Goal: Task Accomplishment & Management: Complete application form

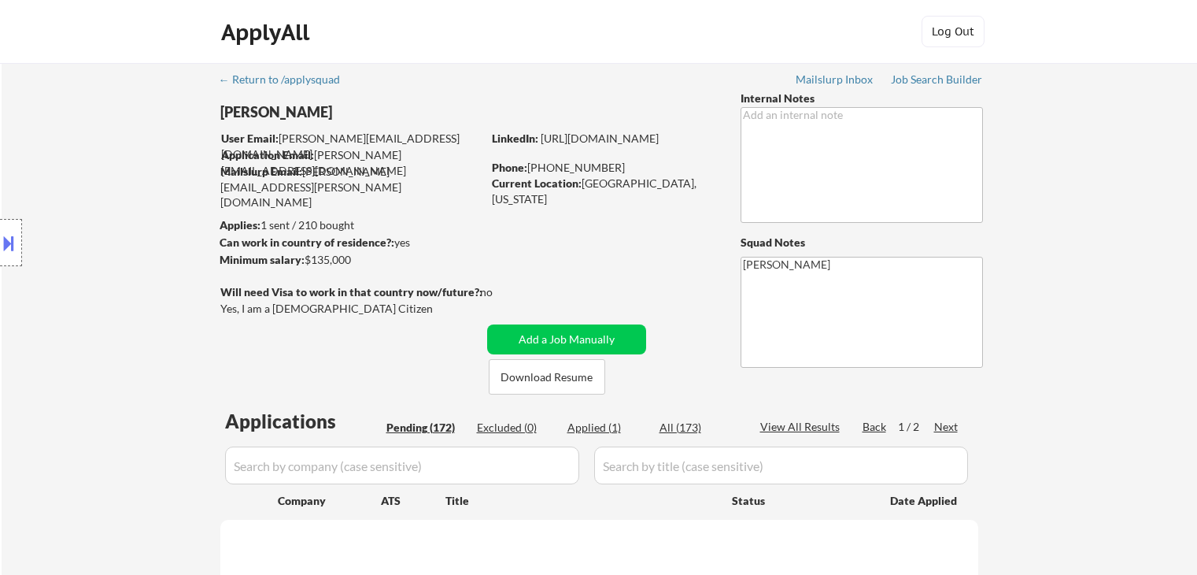
scroll to position [157, 0]
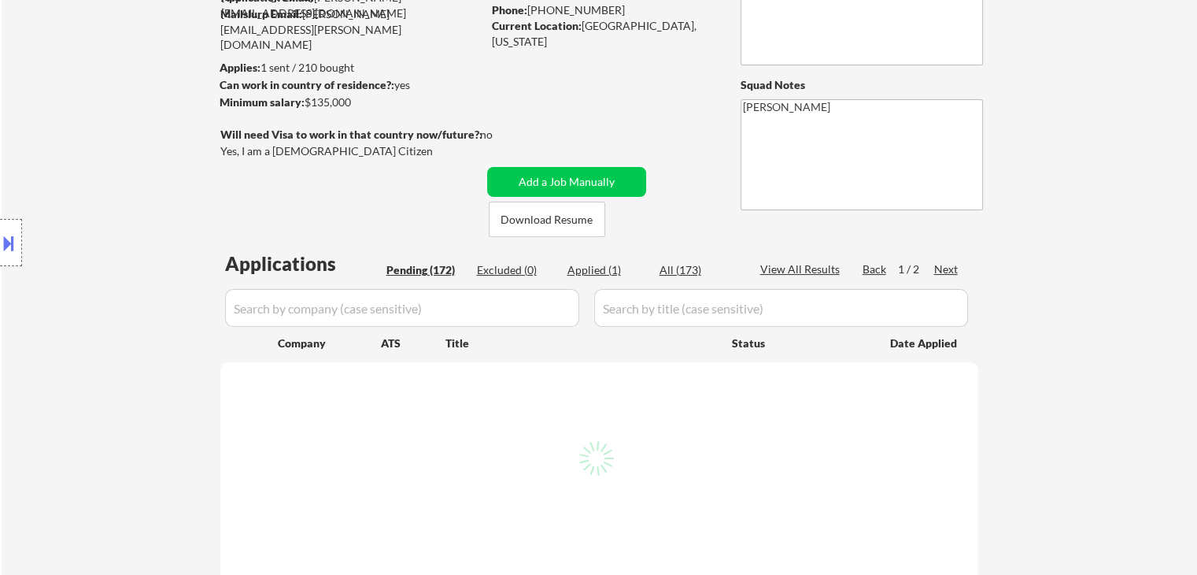
click at [165, 242] on div "Location Inclusions:" at bounding box center [141, 243] width 282 height 292
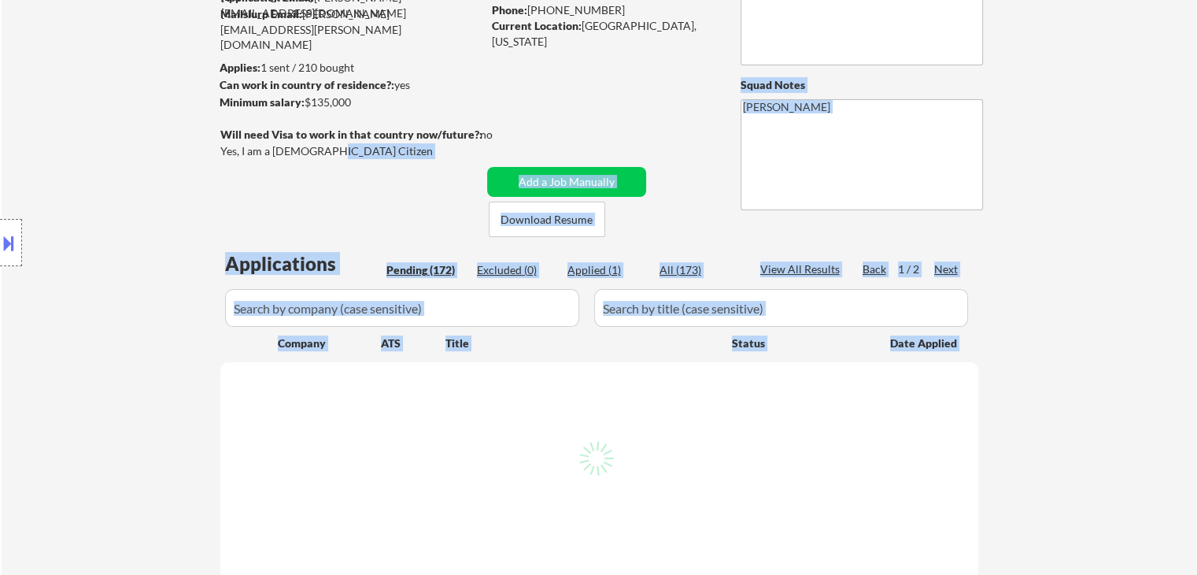
drag, startPoint x: 334, startPoint y: 157, endPoint x: 213, endPoint y: 149, distance: 120.8
click at [213, 149] on body "← Return to /applysquad Mailslurp Inbox Job Search Builder [PERSON_NAME] User E…" at bounding box center [598, 130] width 1197 height 575
click at [189, 183] on div "Location Inclusions:" at bounding box center [141, 243] width 282 height 292
click at [214, 147] on div "Location Inclusions:" at bounding box center [141, 243] width 282 height 292
drag, startPoint x: 327, startPoint y: 150, endPoint x: 76, endPoint y: 183, distance: 252.5
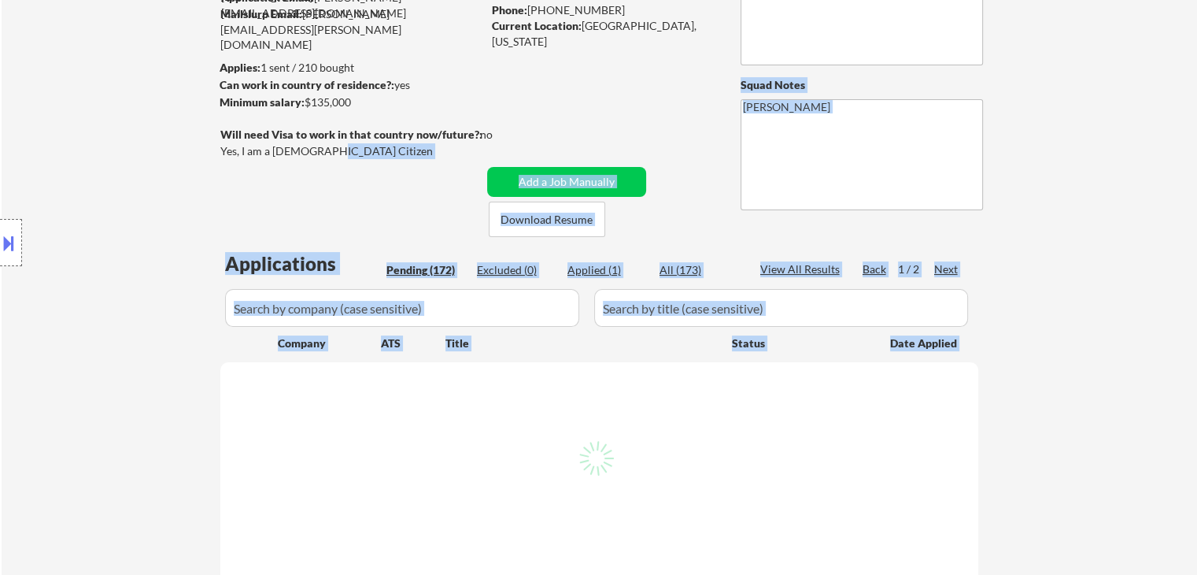
click at [231, 150] on body "← Return to /applysquad Mailslurp Inbox Job Search Builder [PERSON_NAME] User E…" at bounding box center [598, 130] width 1197 height 575
click at [221, 158] on div "Location Inclusions:" at bounding box center [141, 243] width 282 height 292
click at [325, 160] on div "Will need Visa to work in that country now/future?: no Yes, I am a [DEMOGRAPHIC…" at bounding box center [372, 144] width 305 height 35
select select ""pending""
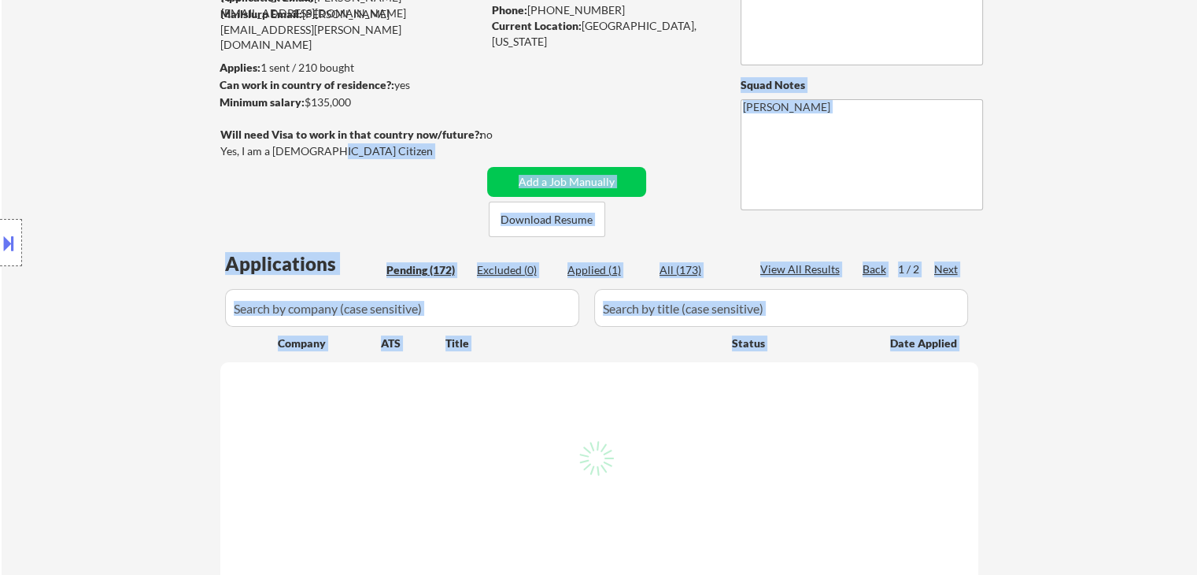
select select ""pending""
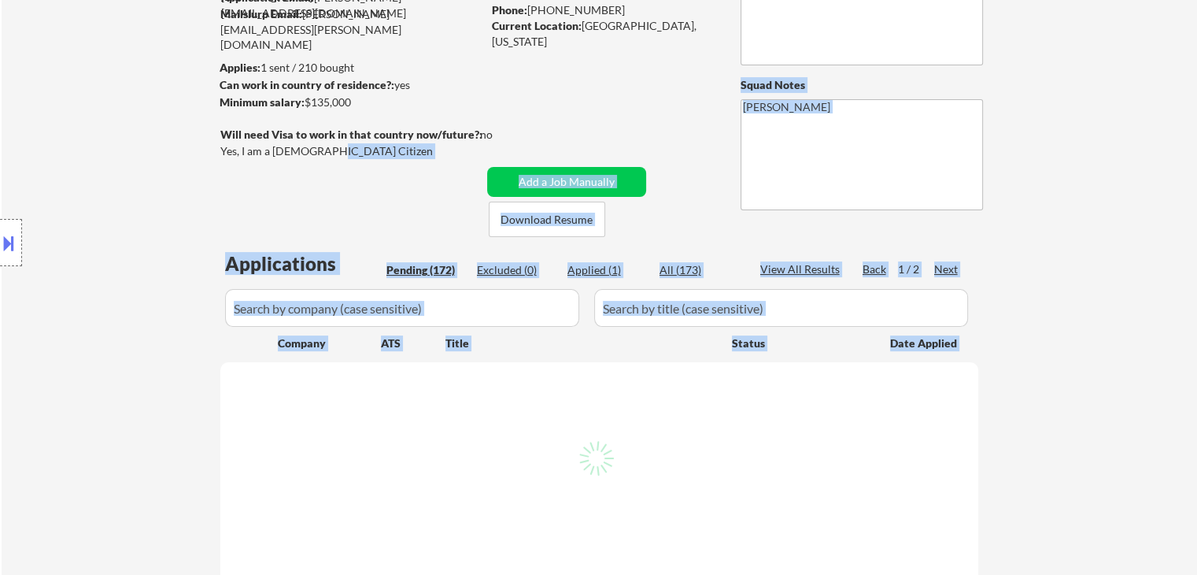
select select ""pending""
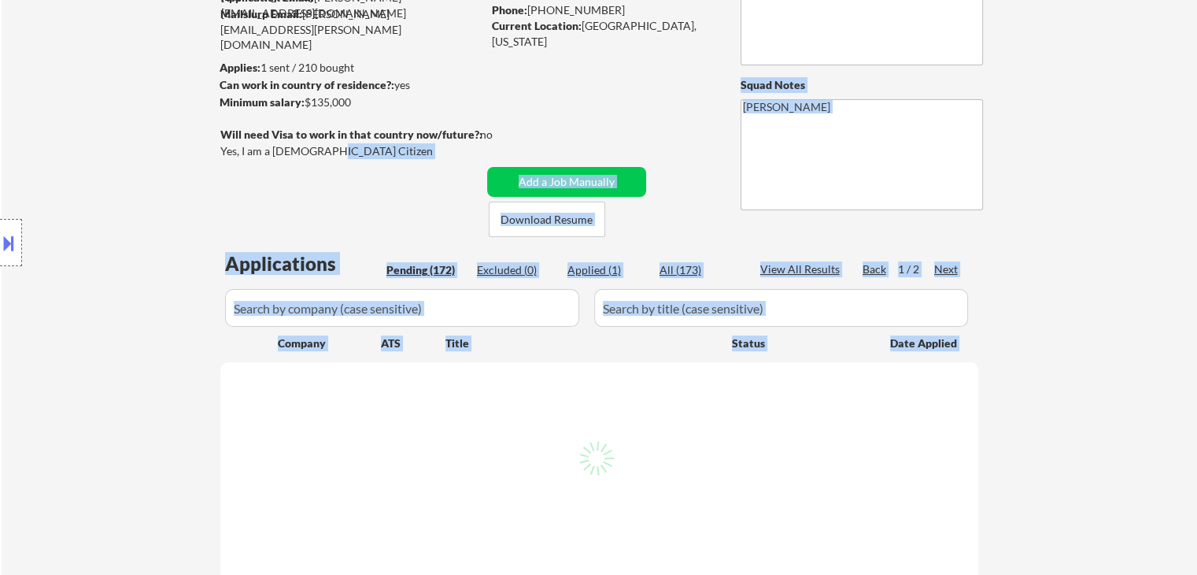
select select ""pending""
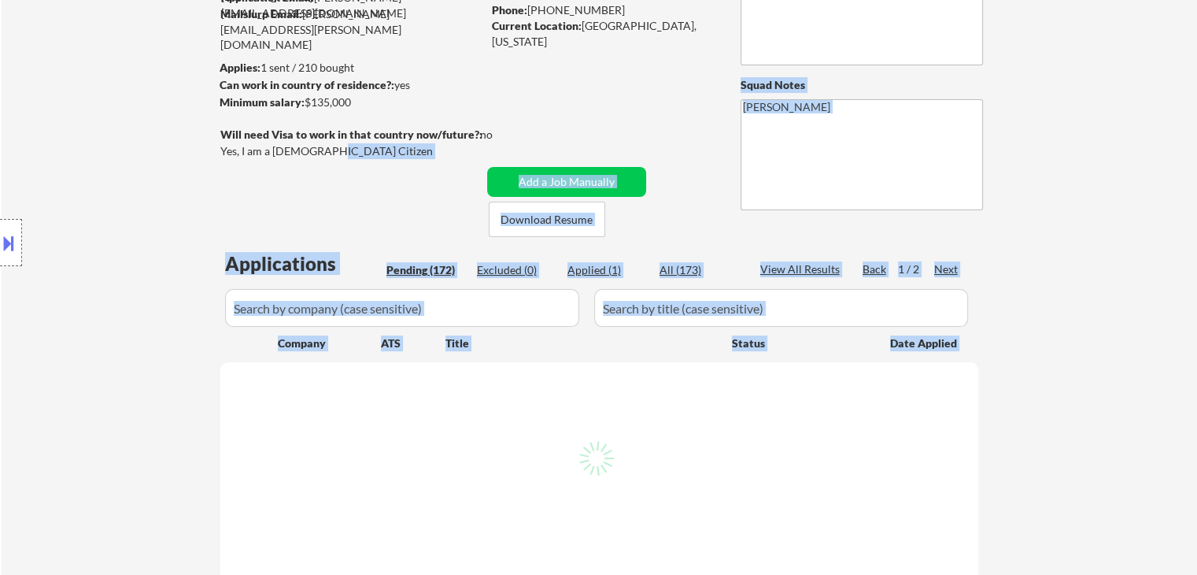
select select ""pending""
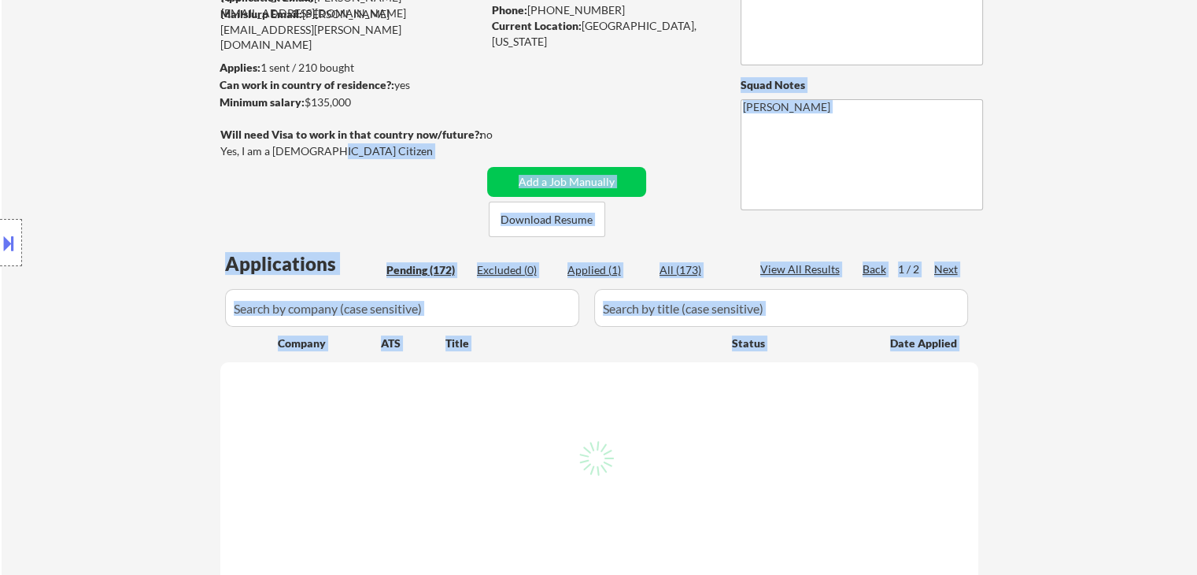
select select ""pending""
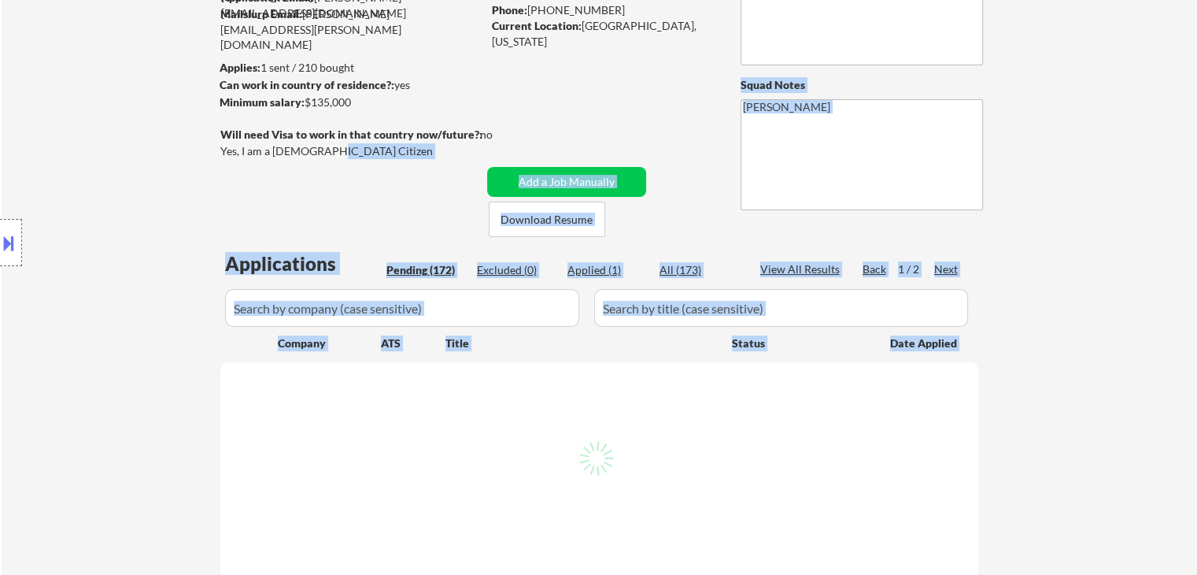
select select ""pending""
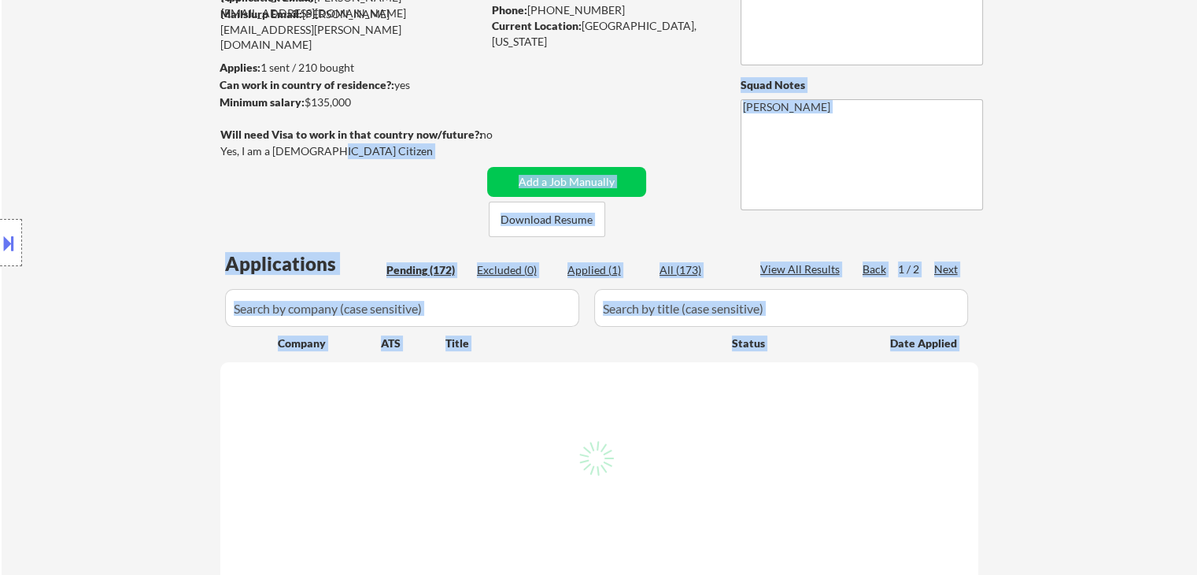
select select ""pending""
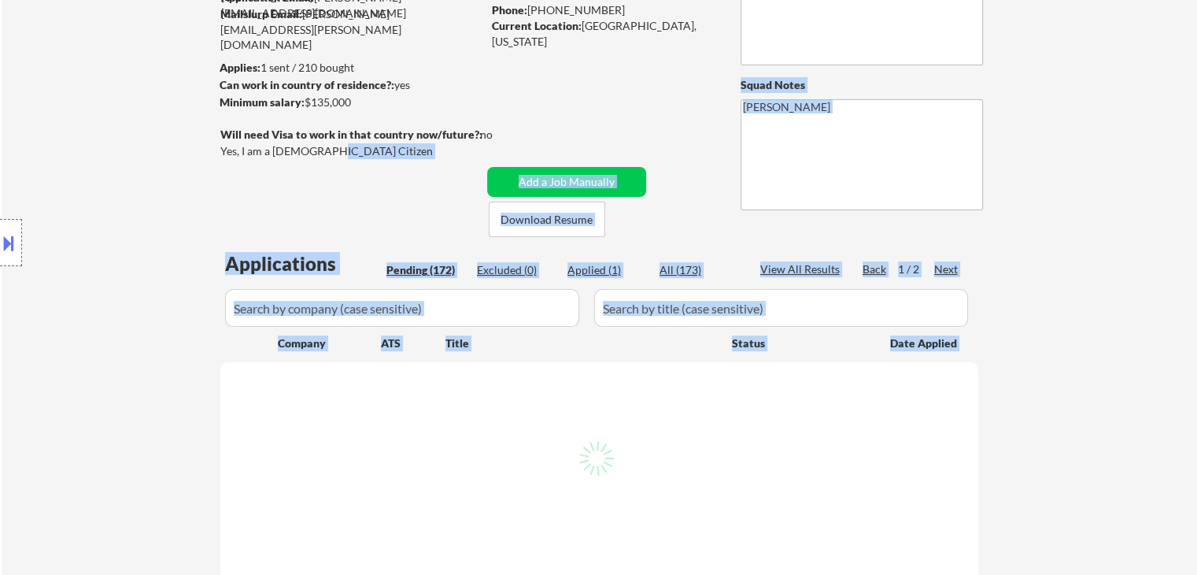
select select ""pending""
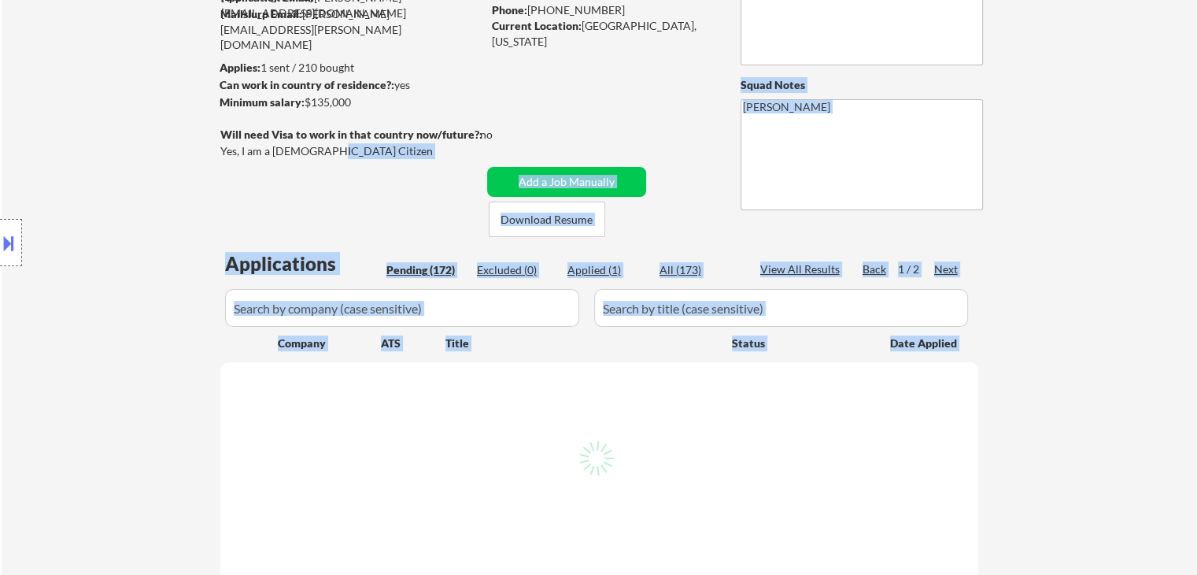
select select ""pending""
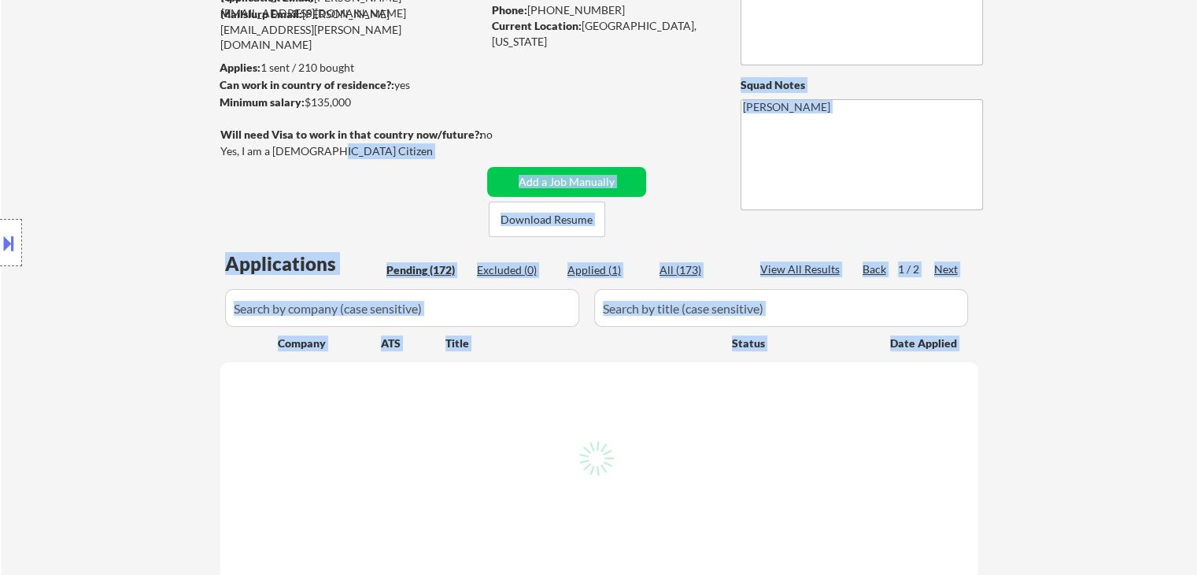
select select ""pending""
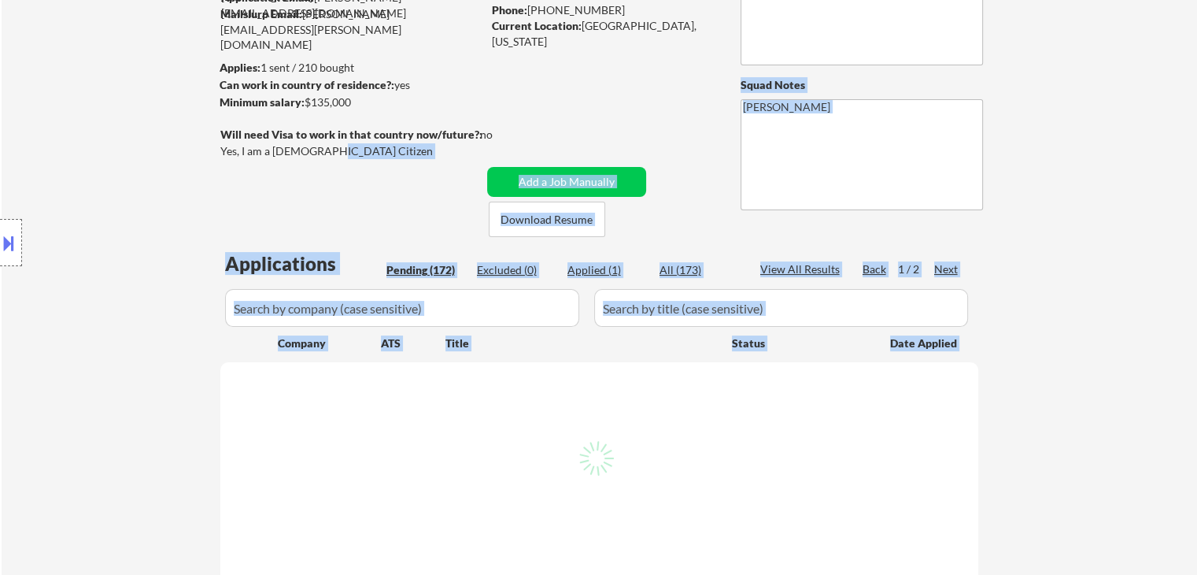
select select ""pending""
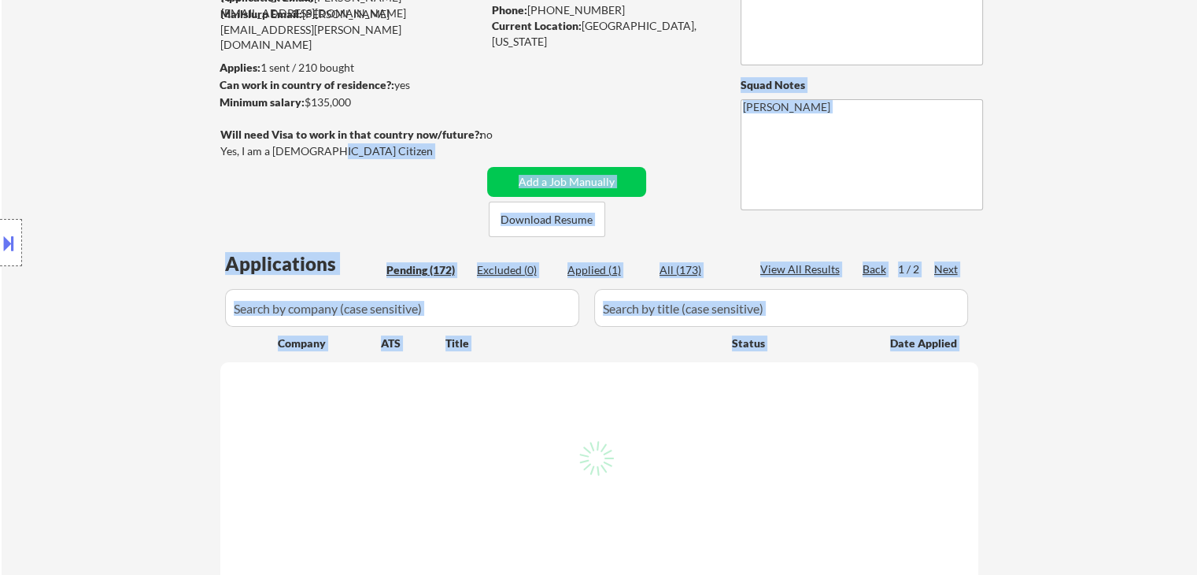
select select ""pending""
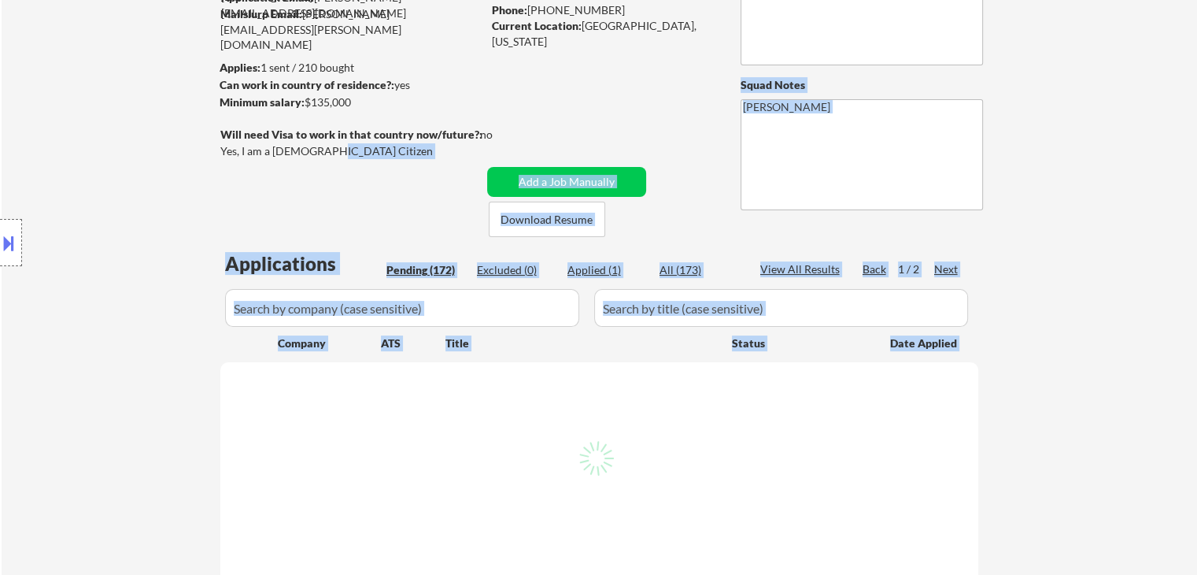
select select ""pending""
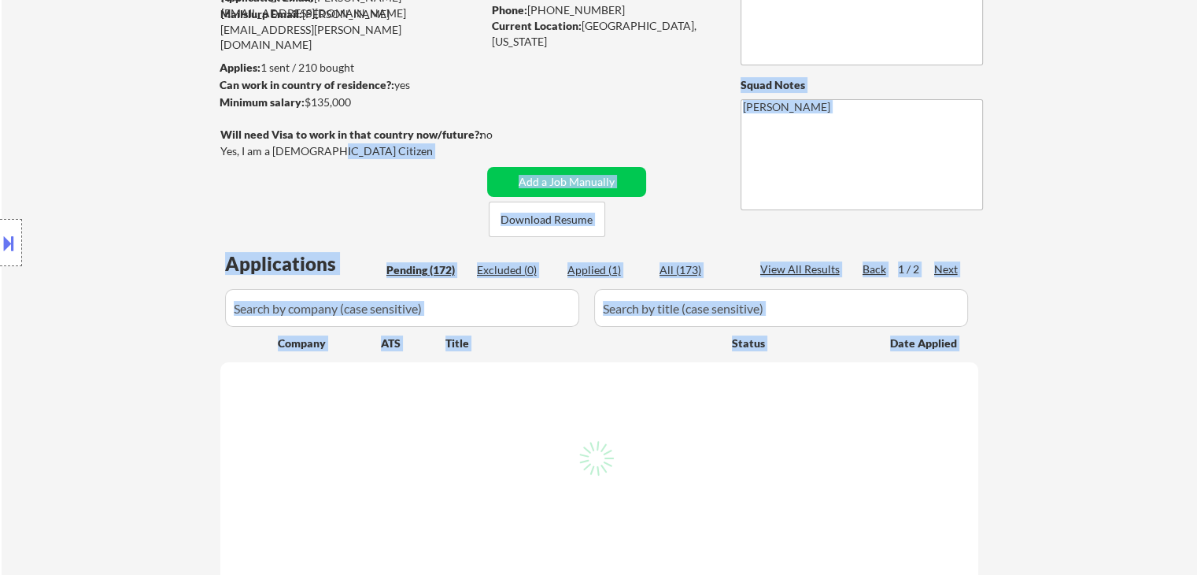
select select ""pending""
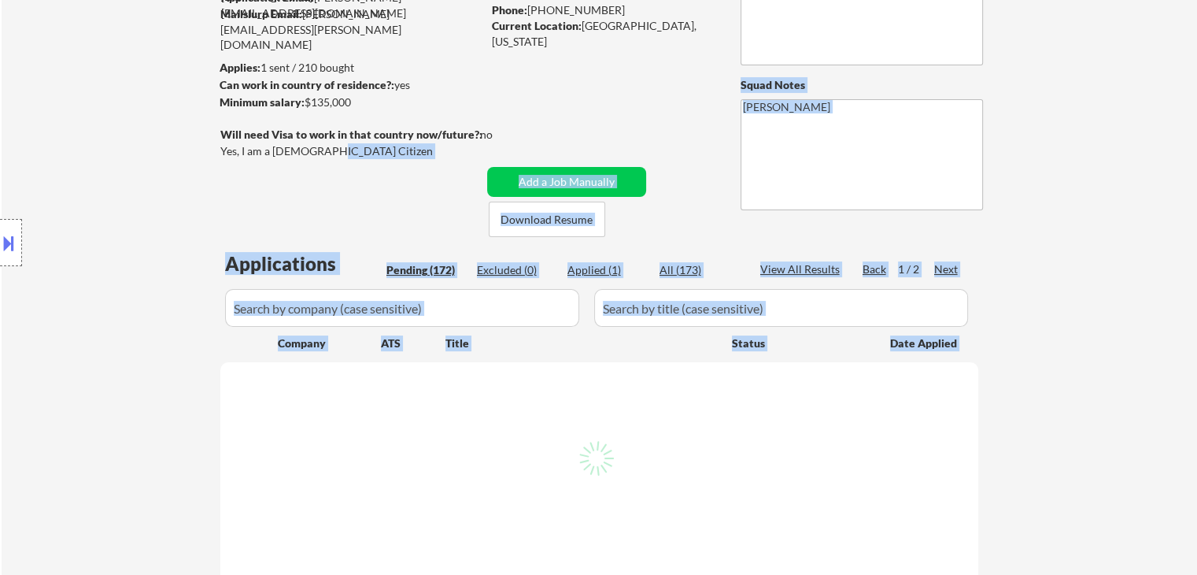
select select ""pending""
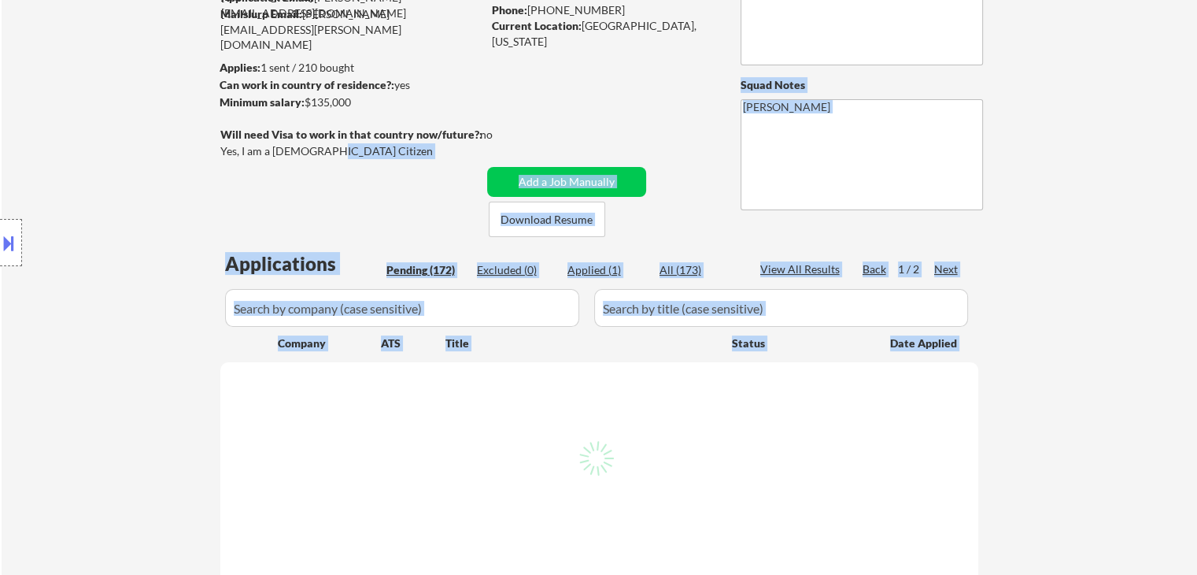
select select ""pending""
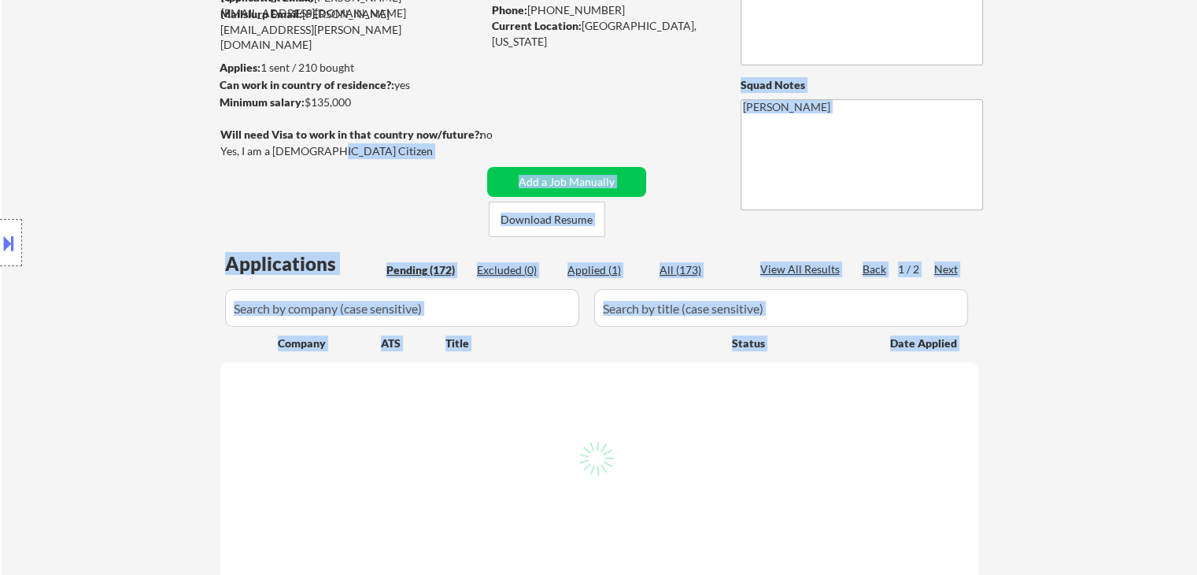
select select ""pending""
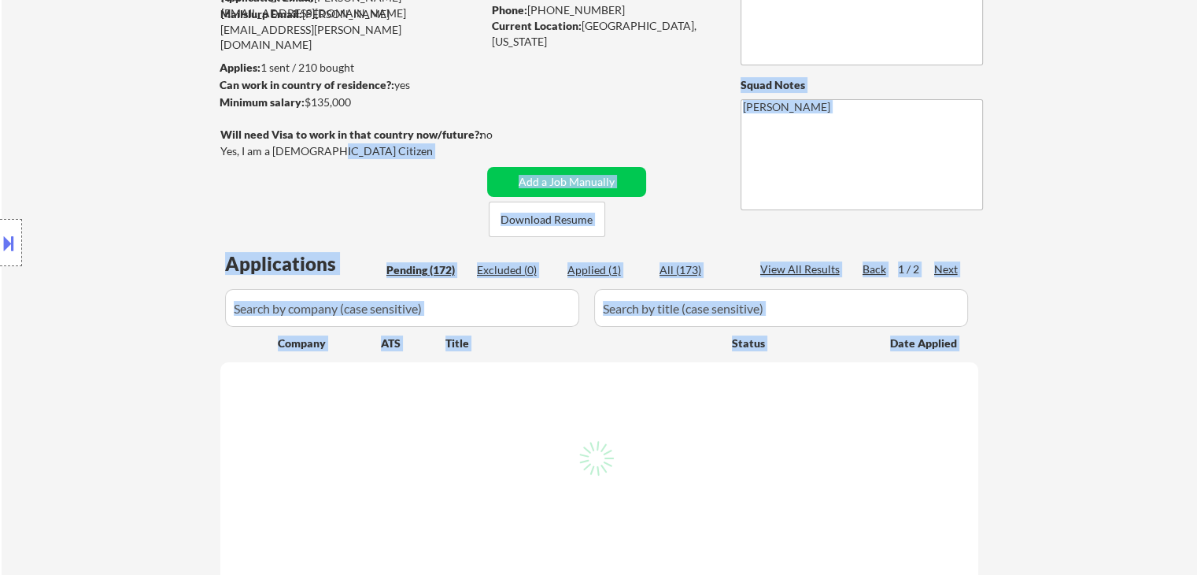
select select ""pending""
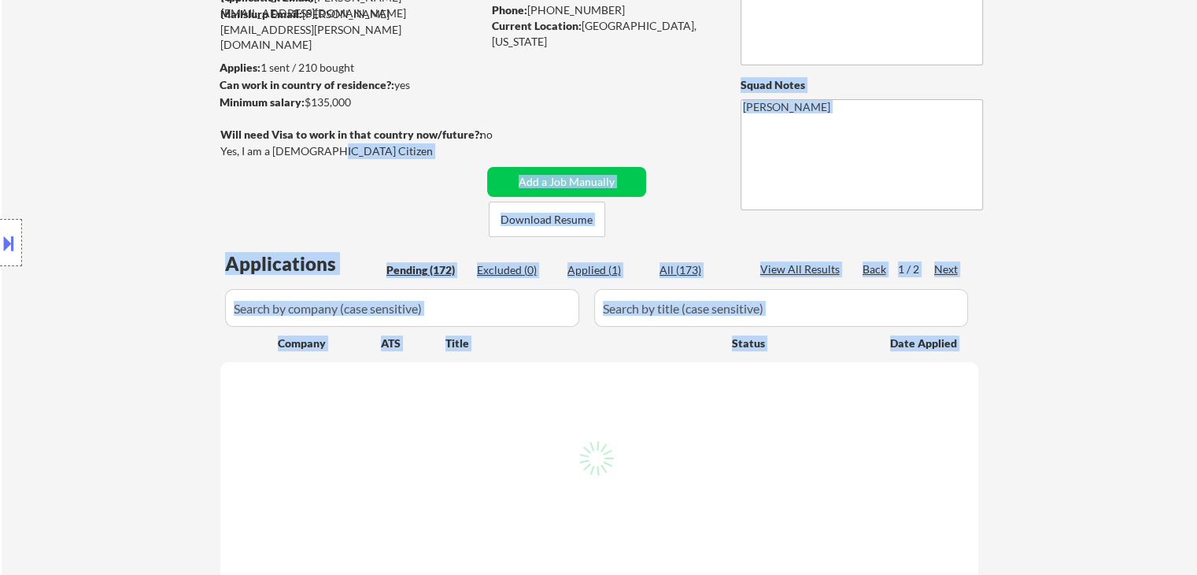
select select ""pending""
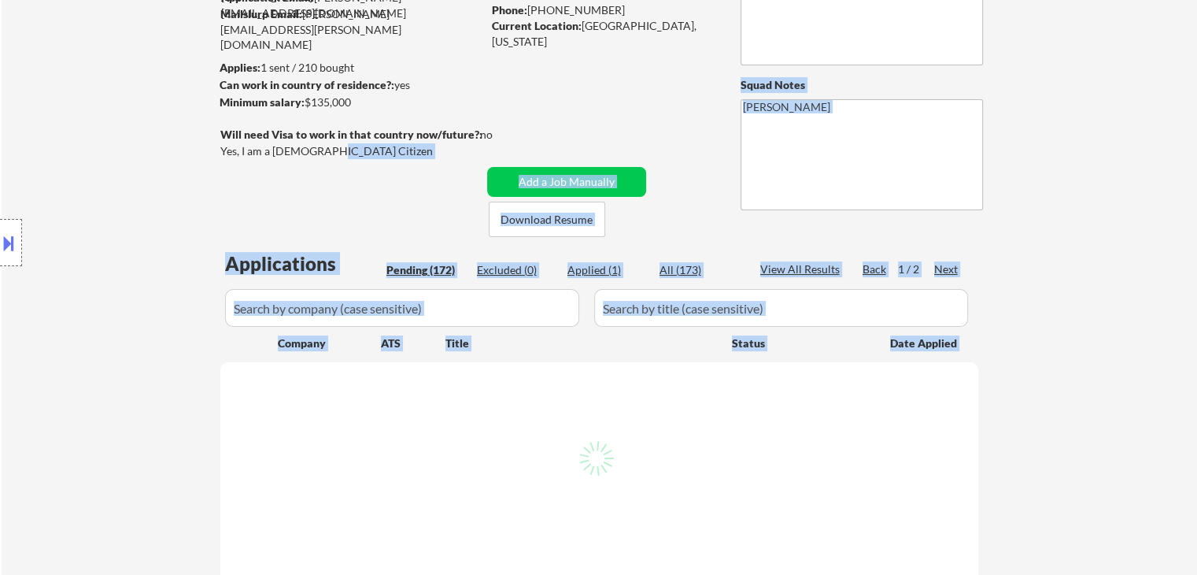
select select ""pending""
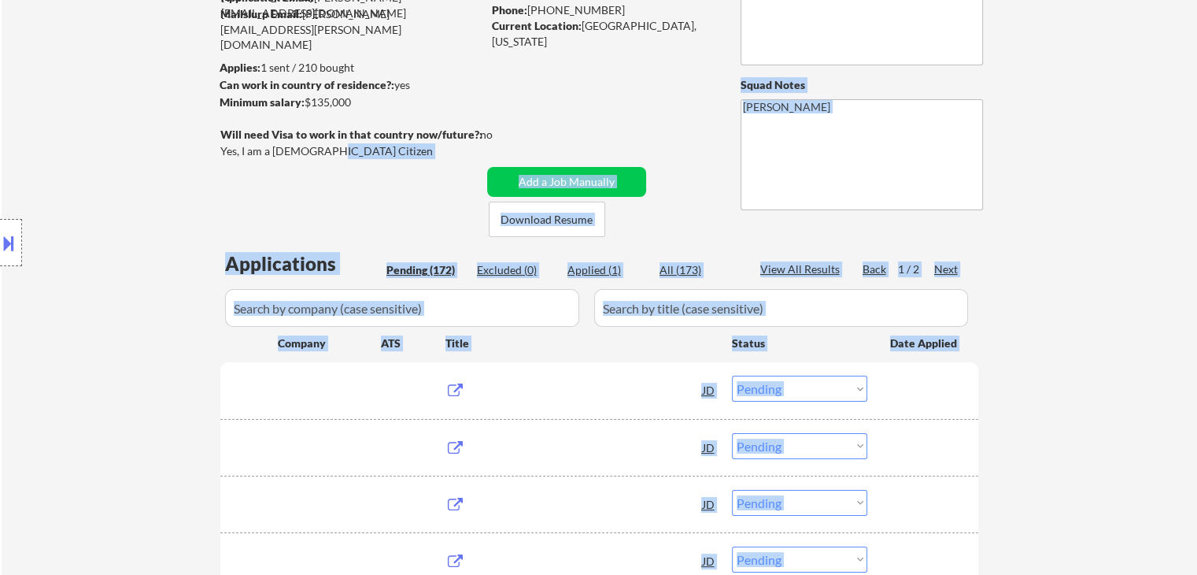
scroll to position [315, 0]
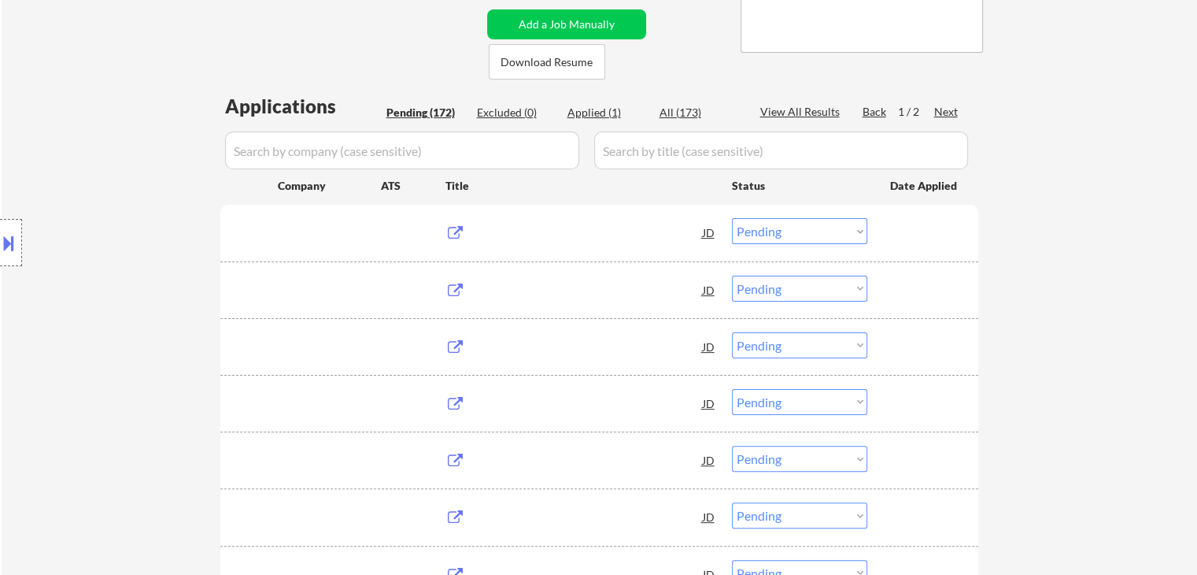
click at [72, 173] on div "Location Inclusions:" at bounding box center [141, 243] width 282 height 292
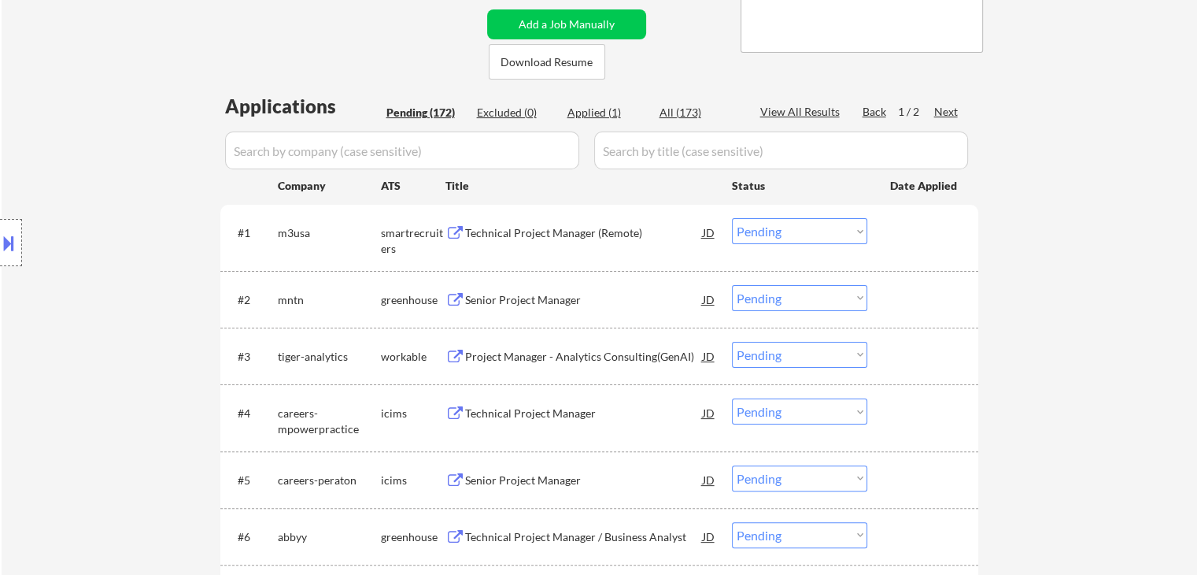
scroll to position [0, 0]
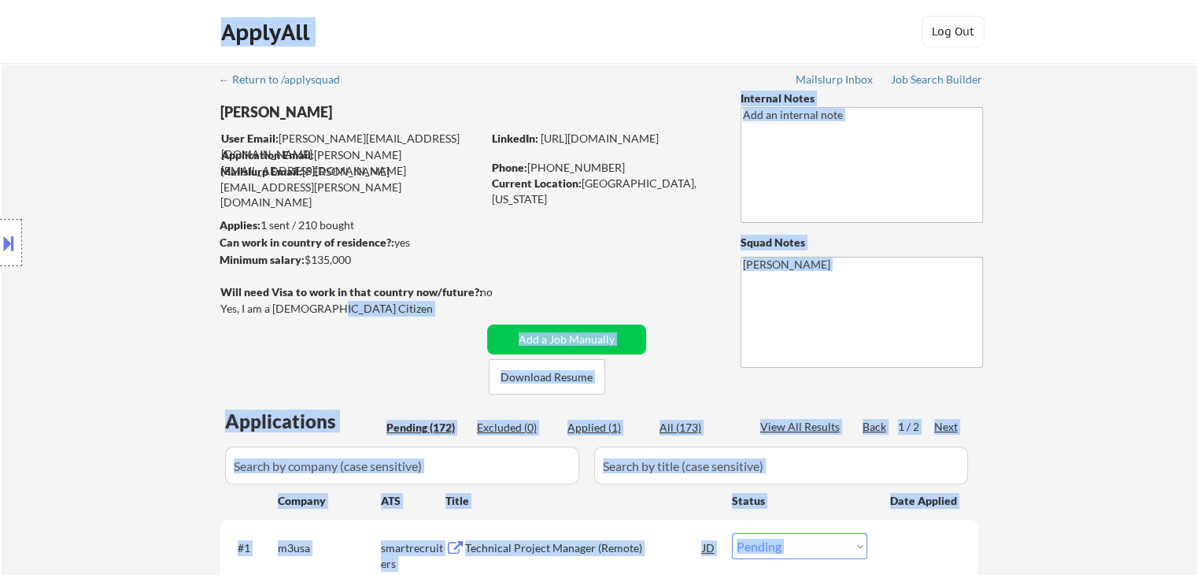
drag, startPoint x: 321, startPoint y: 309, endPoint x: 239, endPoint y: 315, distance: 82.1
click at [239, 315] on body "← Return to /applysquad Mailslurp Inbox Job Search Builder [PERSON_NAME] User E…" at bounding box center [598, 287] width 1197 height 575
click at [177, 319] on div "Location Inclusions:" at bounding box center [141, 243] width 282 height 292
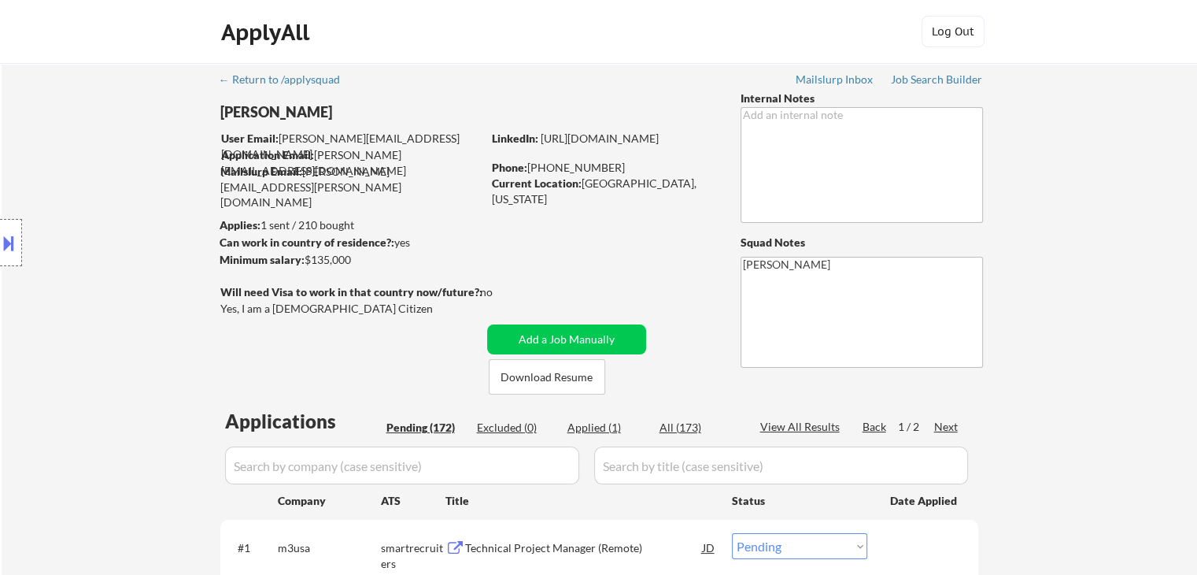
drag, startPoint x: 222, startPoint y: 306, endPoint x: 260, endPoint y: 301, distance: 38.1
click at [260, 301] on div "Location Inclusions:" at bounding box center [141, 243] width 282 height 292
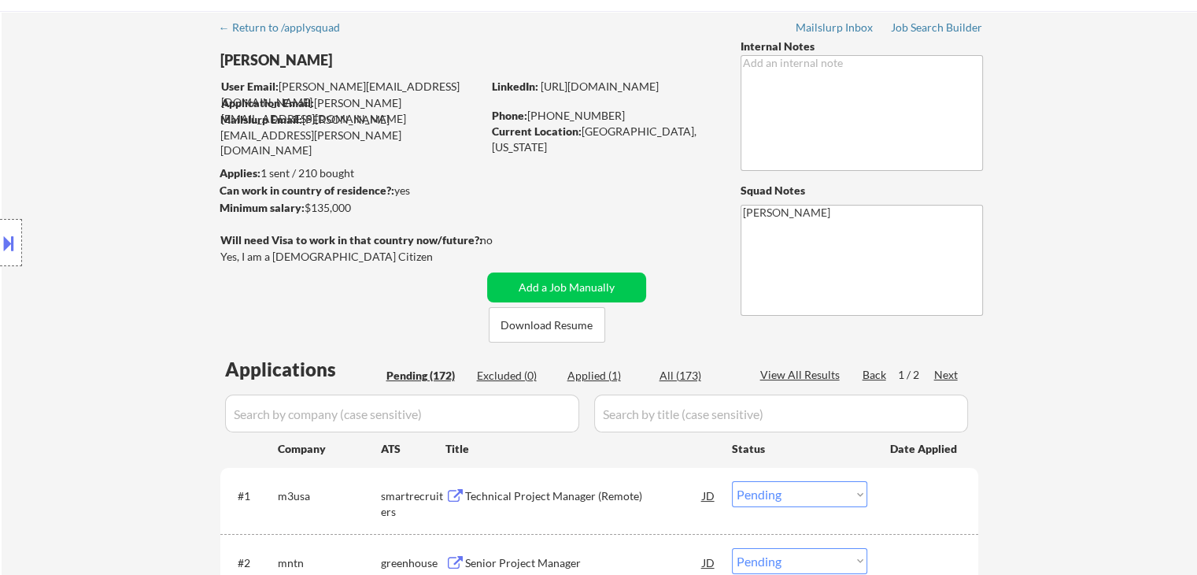
scroll to position [79, 0]
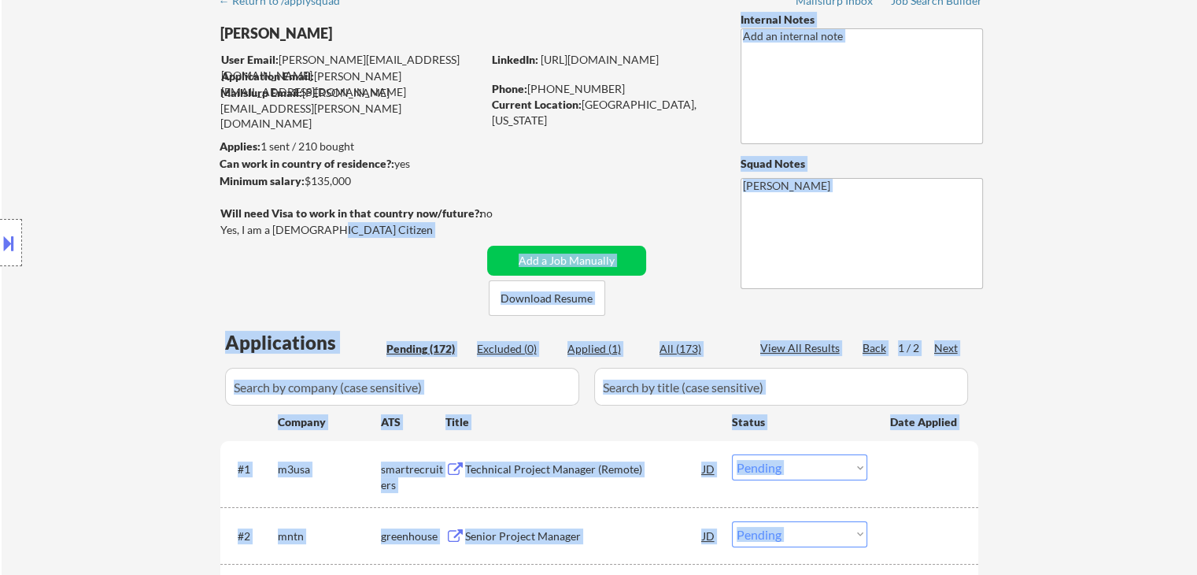
drag, startPoint x: 327, startPoint y: 231, endPoint x: 226, endPoint y: 227, distance: 100.9
click at [227, 221] on body "← Return to /applysquad Mailslurp Inbox Job Search Builder [PERSON_NAME] User E…" at bounding box center [598, 208] width 1197 height 575
click at [226, 231] on div "Location Inclusions:" at bounding box center [141, 243] width 282 height 292
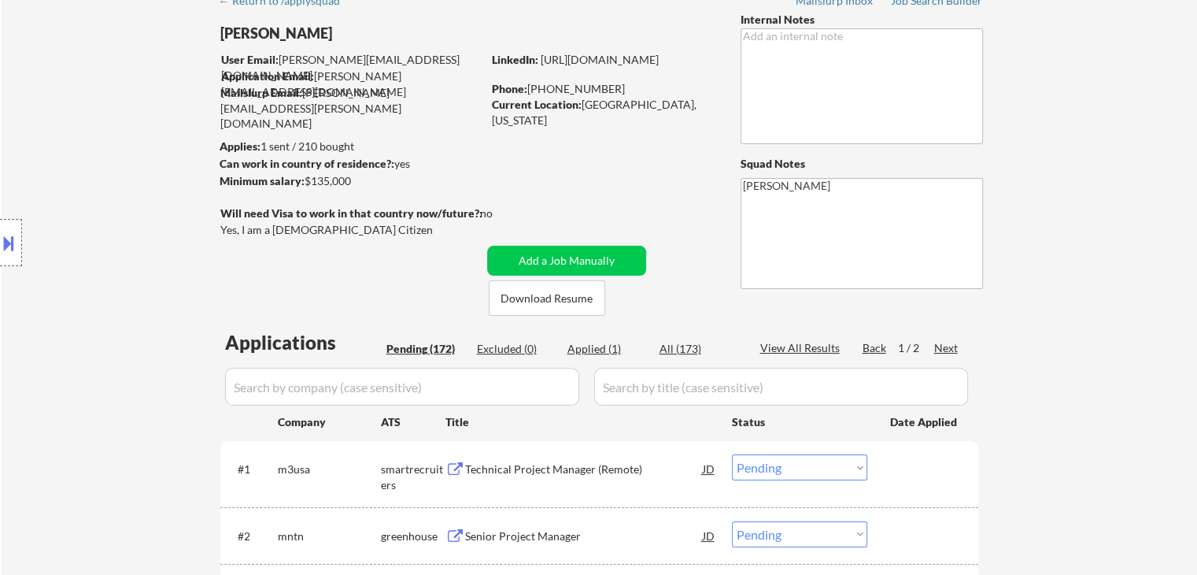
click at [226, 231] on div "Location Inclusions:" at bounding box center [141, 243] width 282 height 292
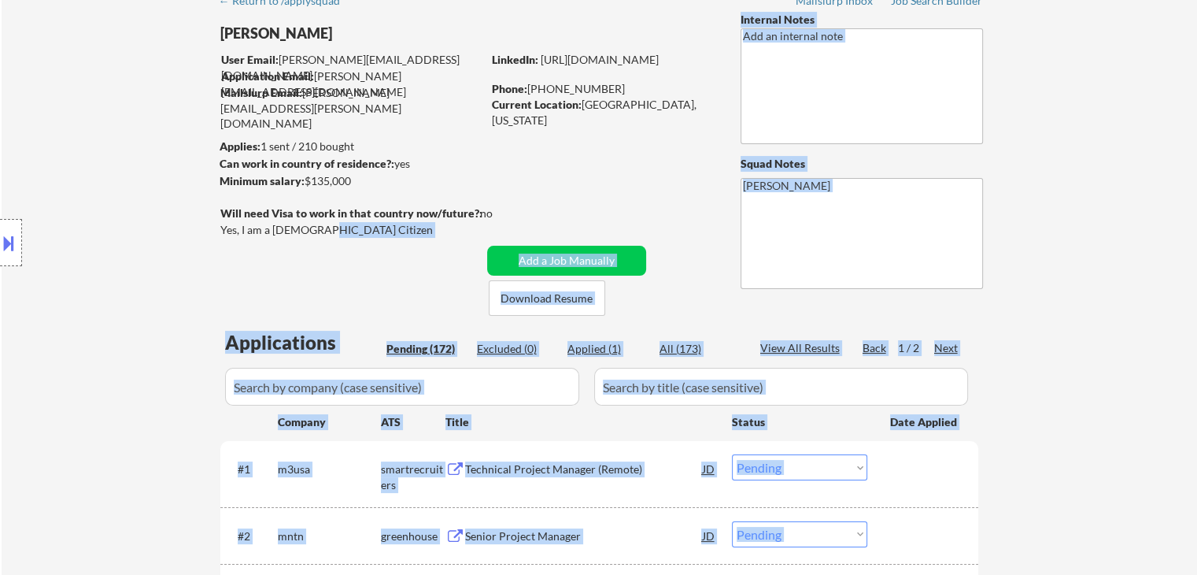
drag, startPoint x: 318, startPoint y: 231, endPoint x: 249, endPoint y: 228, distance: 69.3
click at [249, 228] on body "← Return to /applysquad Mailslurp Inbox Job Search Builder [PERSON_NAME] User E…" at bounding box center [598, 208] width 1197 height 575
drag, startPoint x: 272, startPoint y: 253, endPoint x: 301, endPoint y: 240, distance: 31.7
click at [272, 251] on div "Location Inclusions:" at bounding box center [141, 243] width 282 height 292
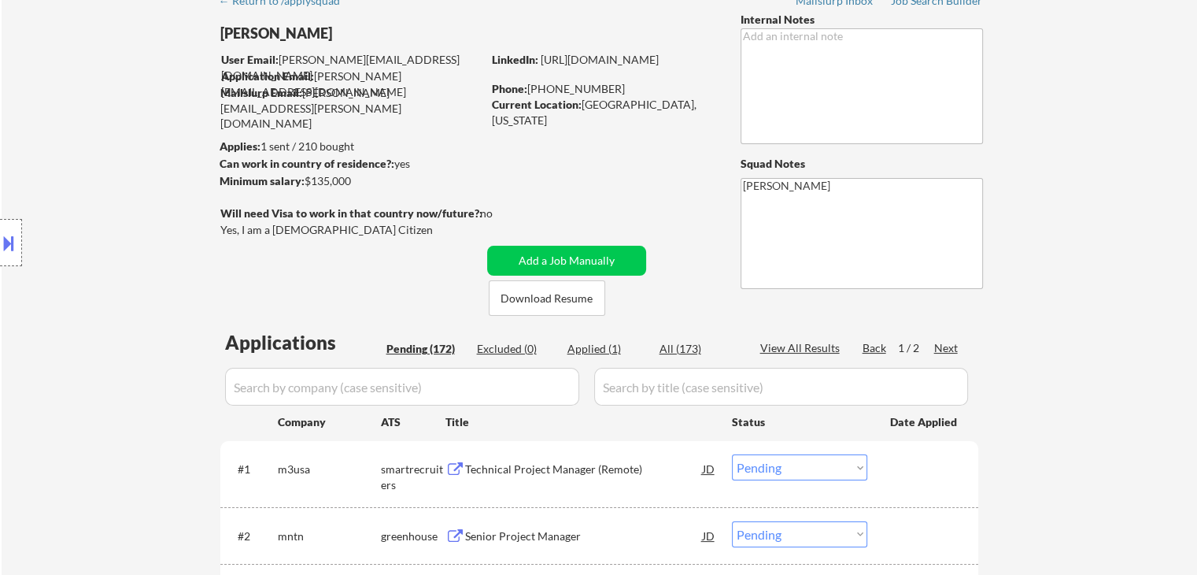
drag, startPoint x: 320, startPoint y: 229, endPoint x: 288, endPoint y: 231, distance: 32.3
click at [288, 231] on div "Yes, I am a [DEMOGRAPHIC_DATA] Citizen" at bounding box center [353, 230] width 266 height 16
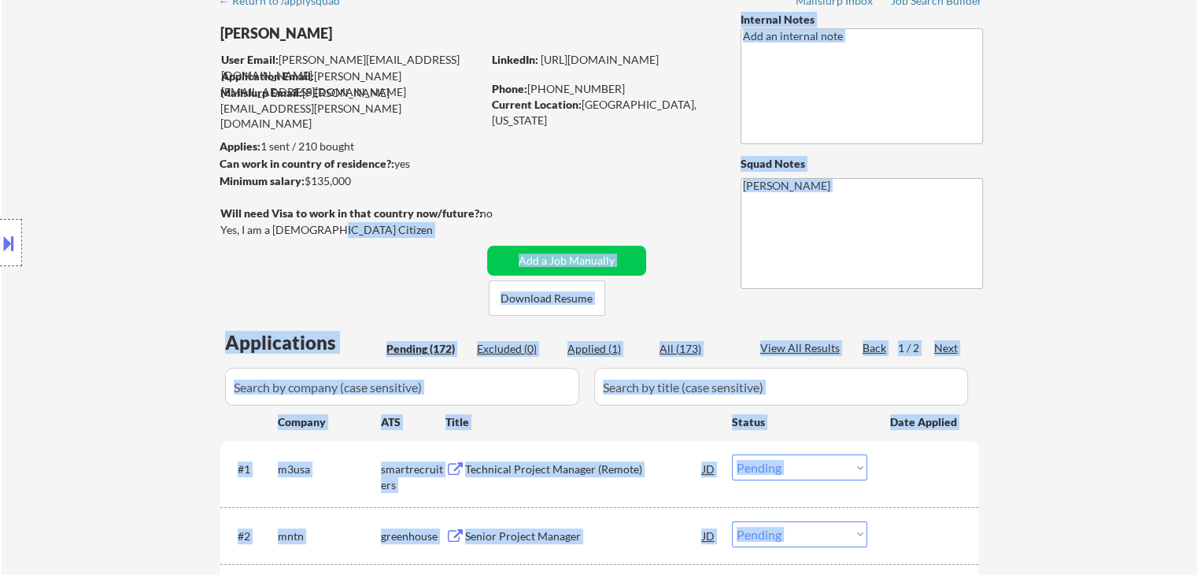
drag, startPoint x: 320, startPoint y: 231, endPoint x: 280, endPoint y: 225, distance: 39.7
click at [280, 225] on body "← Return to /applysquad Mailslurp Inbox Job Search Builder [PERSON_NAME] User E…" at bounding box center [598, 208] width 1197 height 575
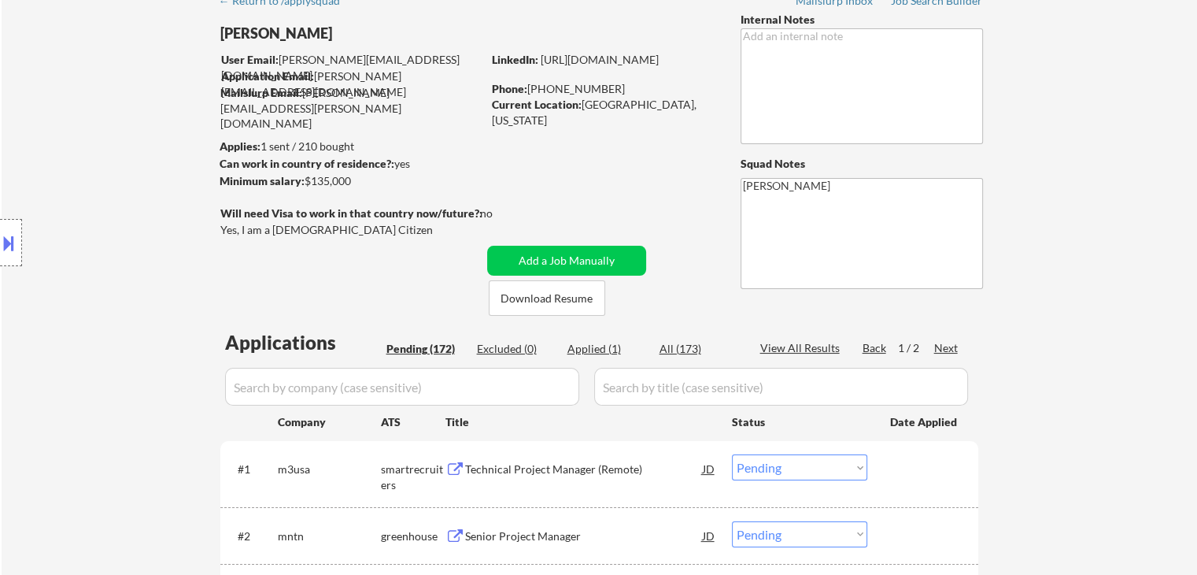
click at [290, 231] on div "Yes, I am a [DEMOGRAPHIC_DATA] Citizen" at bounding box center [353, 230] width 266 height 16
copy div "Citizen"
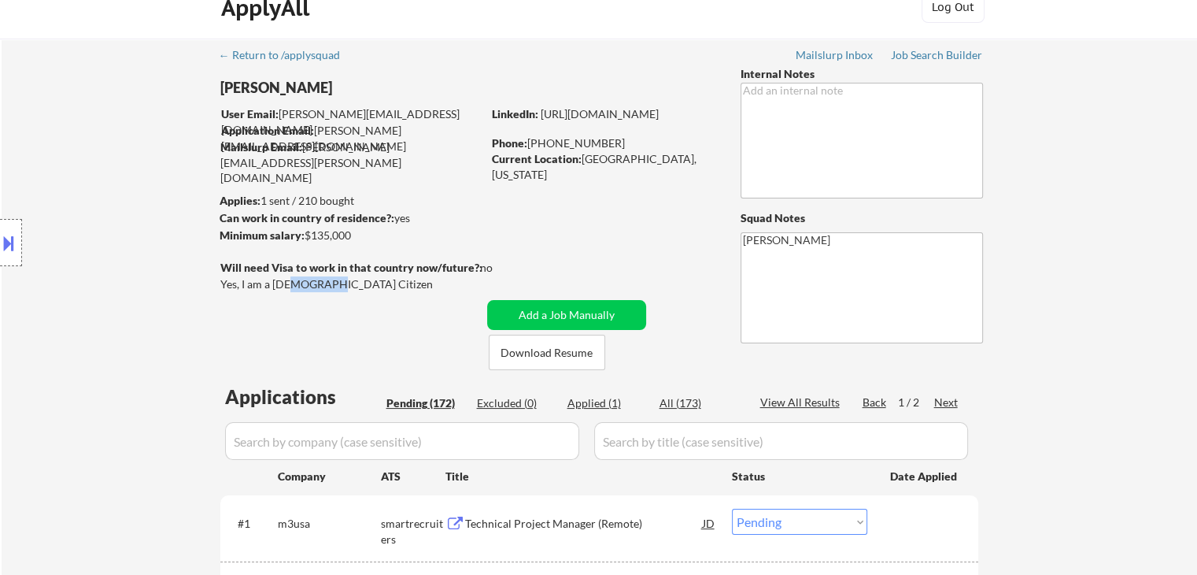
scroll to position [0, 0]
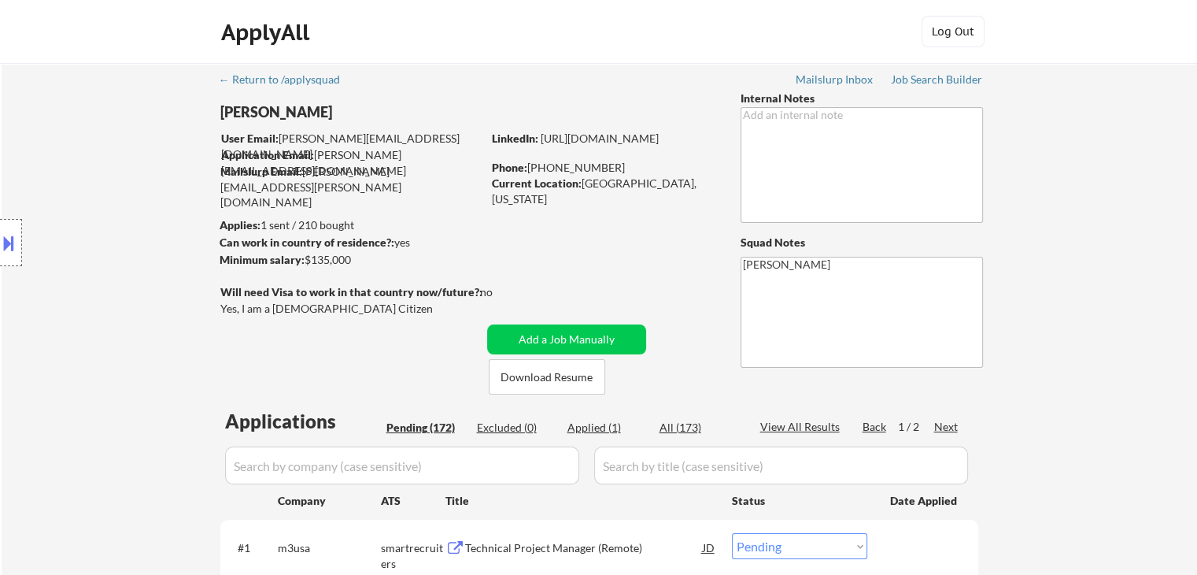
click at [1158, 49] on div "ApplyAll Log In Sign Up Log Out" at bounding box center [598, 32] width 1197 height 64
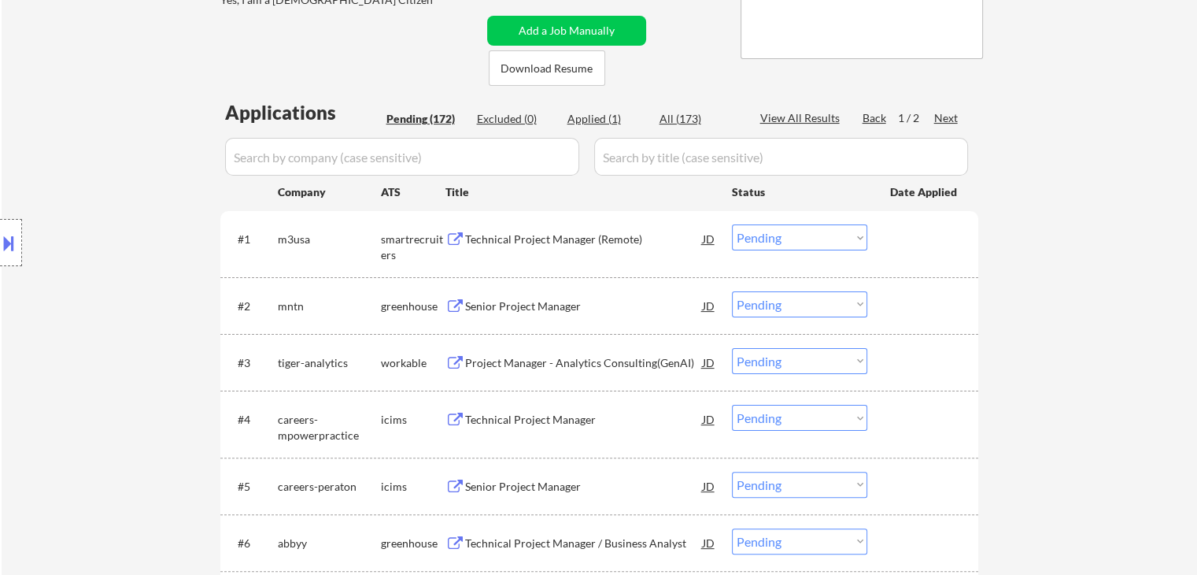
scroll to position [394, 0]
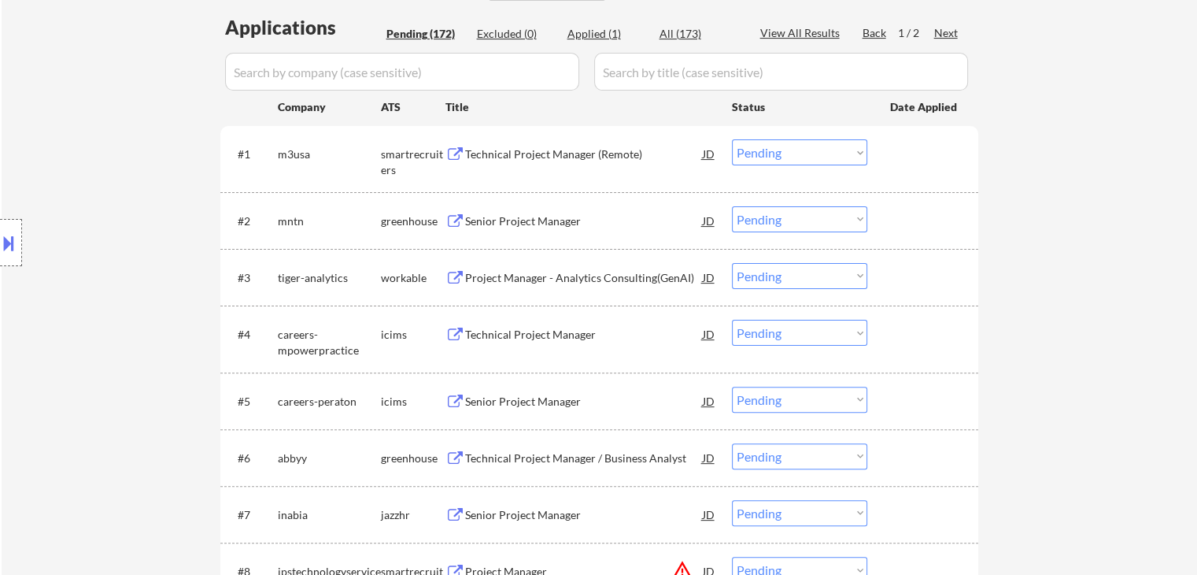
click at [94, 174] on div "Location Inclusions:" at bounding box center [141, 243] width 282 height 292
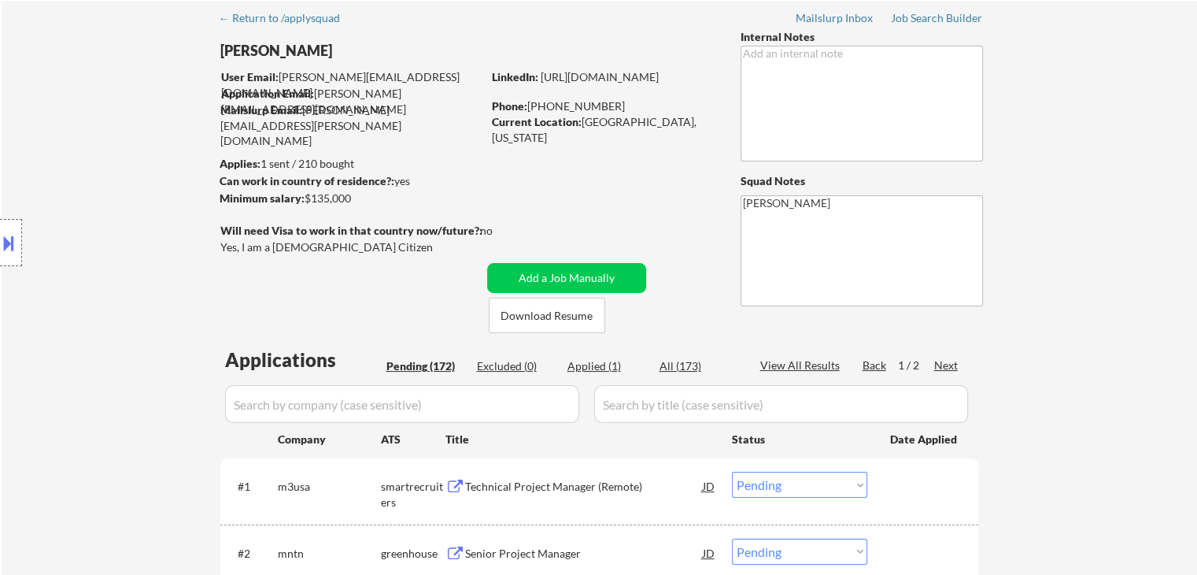
scroll to position [0, 0]
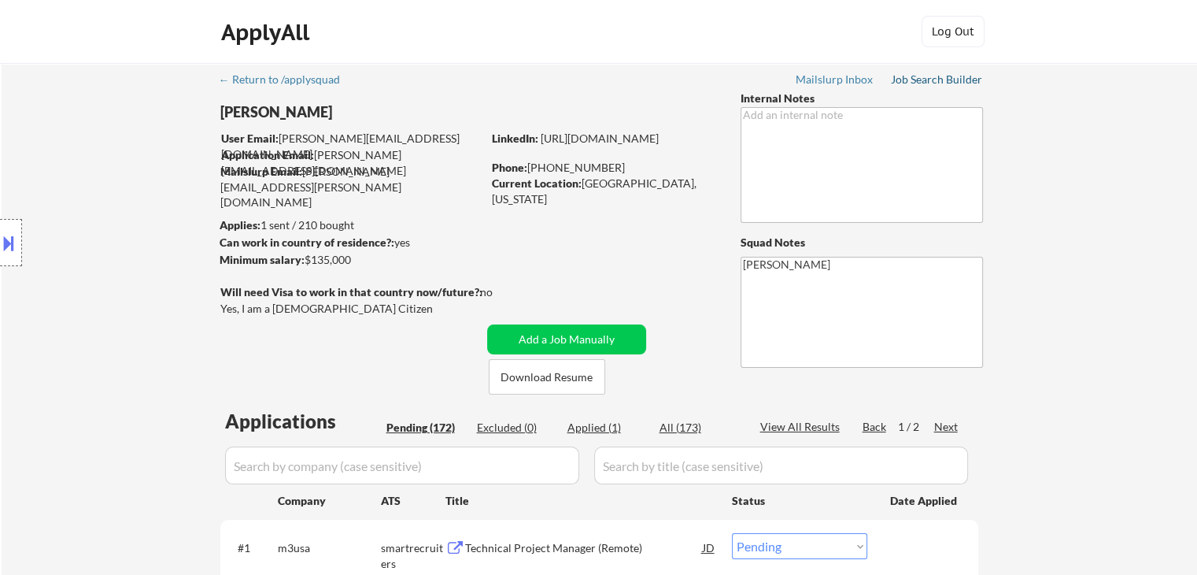
click at [909, 83] on div "Job Search Builder" at bounding box center [937, 79] width 92 height 11
click at [105, 197] on div "Location Inclusions:" at bounding box center [141, 243] width 282 height 292
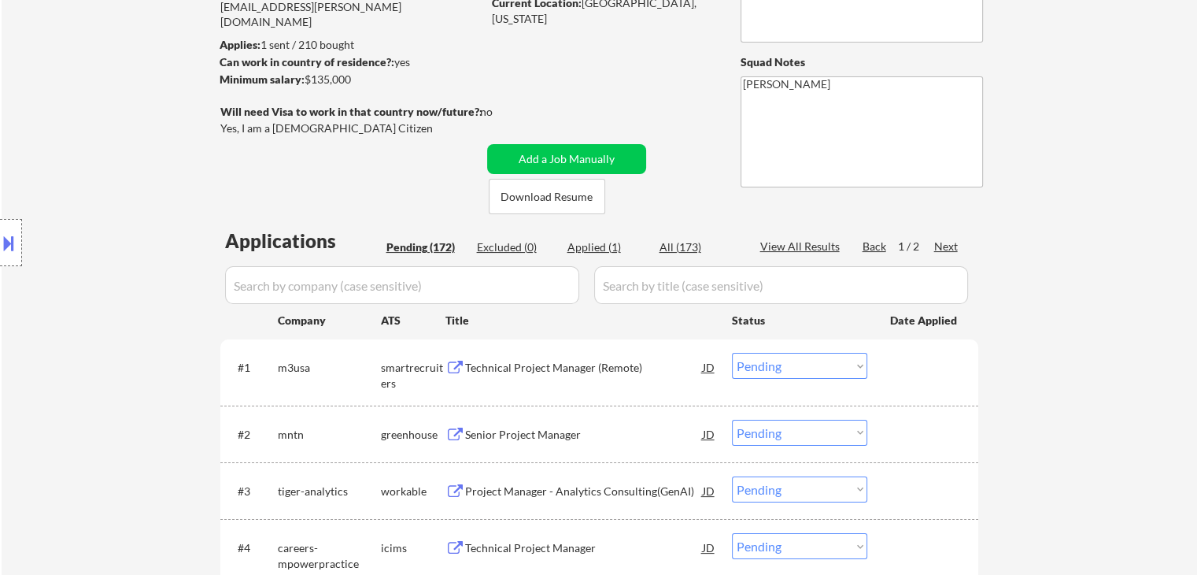
scroll to position [236, 0]
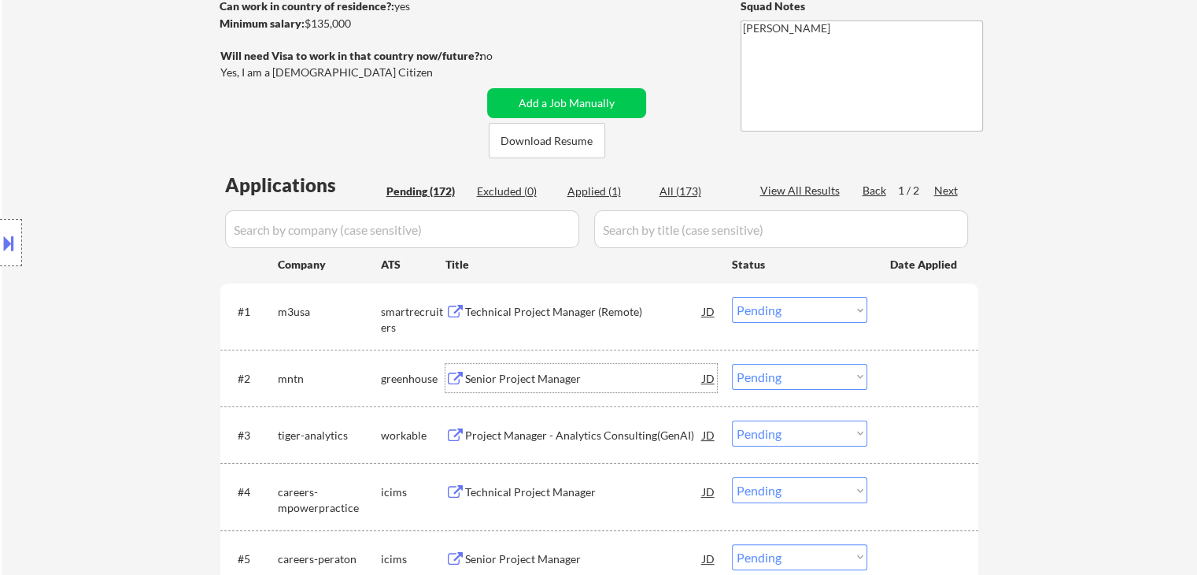
click at [520, 375] on div "Senior Project Manager" at bounding box center [584, 379] width 238 height 16
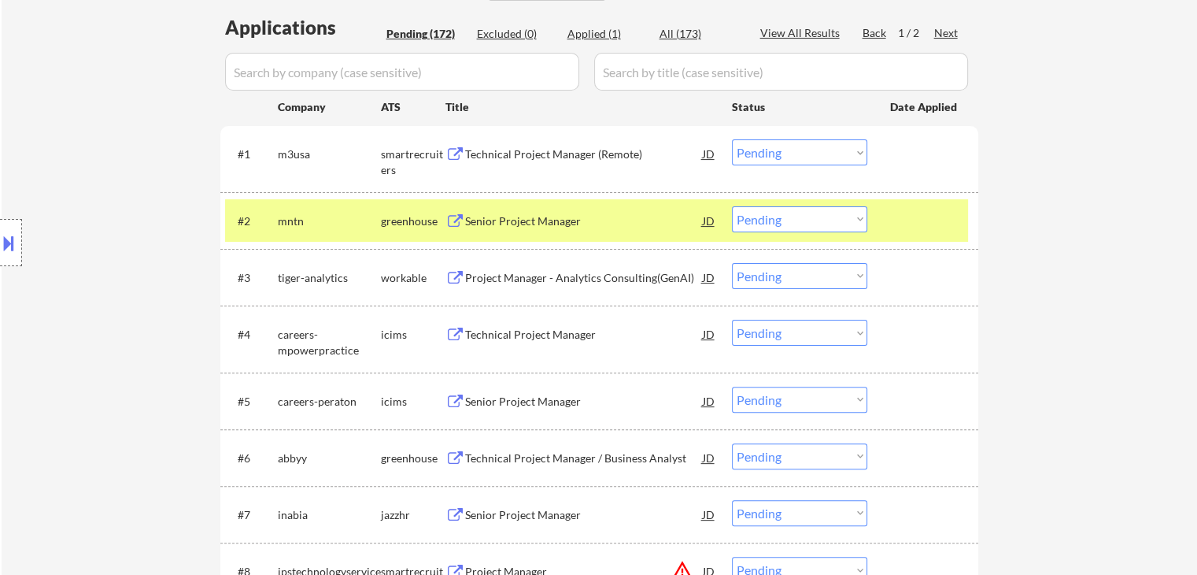
click at [504, 282] on div "Project Manager - Analytics Consulting(GenAI)" at bounding box center [584, 278] width 238 height 16
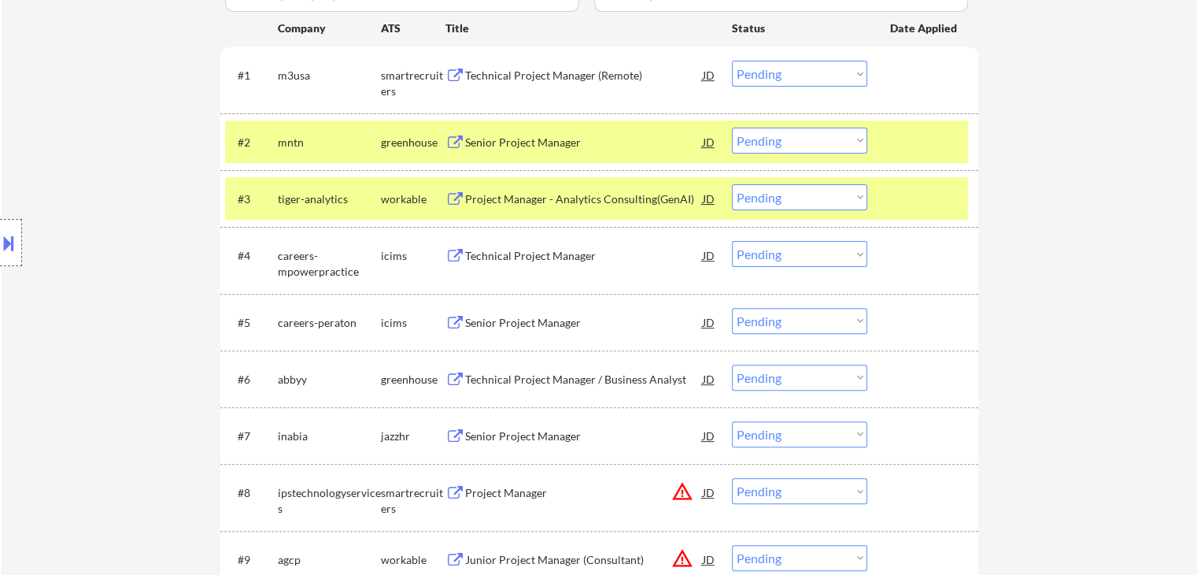
click at [514, 373] on div "Technical Project Manager / Business Analyst" at bounding box center [584, 380] width 238 height 16
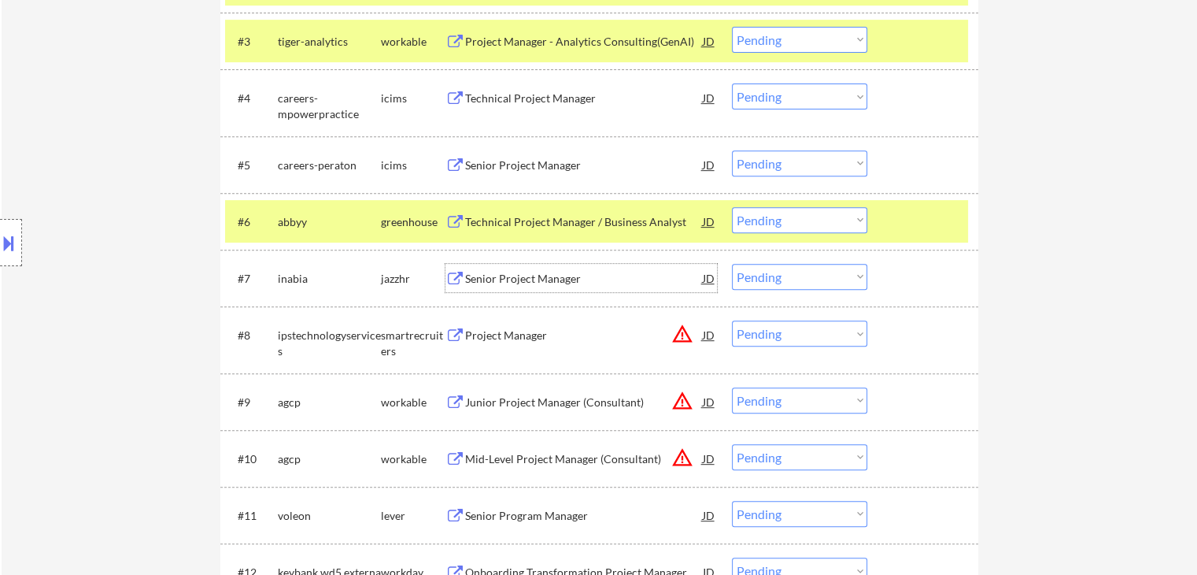
click at [501, 282] on div "Senior Project Manager" at bounding box center [584, 279] width 238 height 16
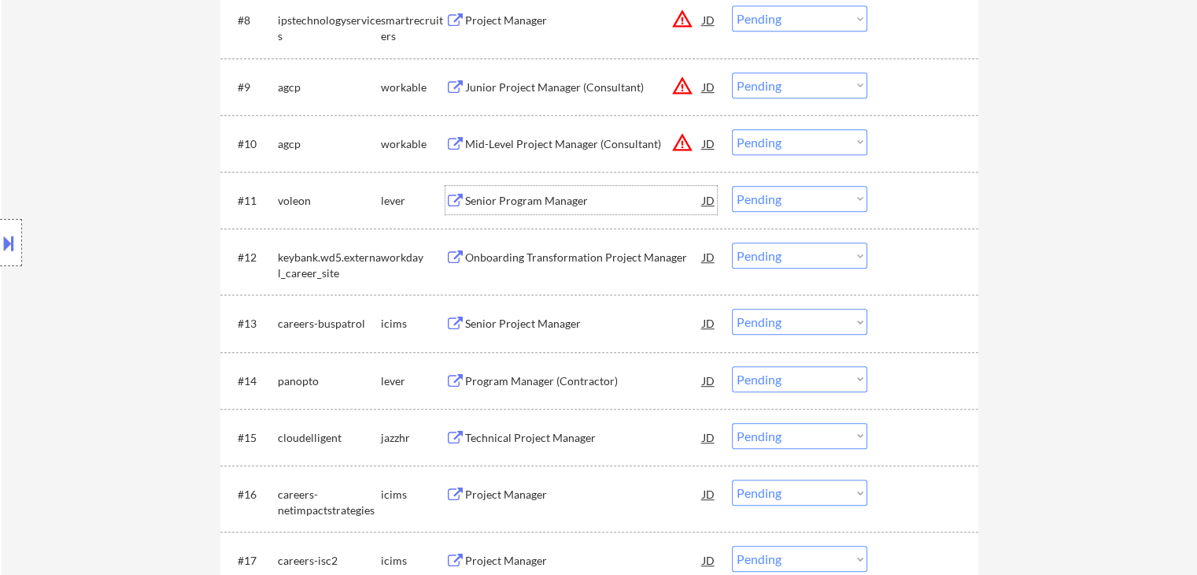
click at [509, 203] on div "Senior Program Manager" at bounding box center [584, 201] width 238 height 16
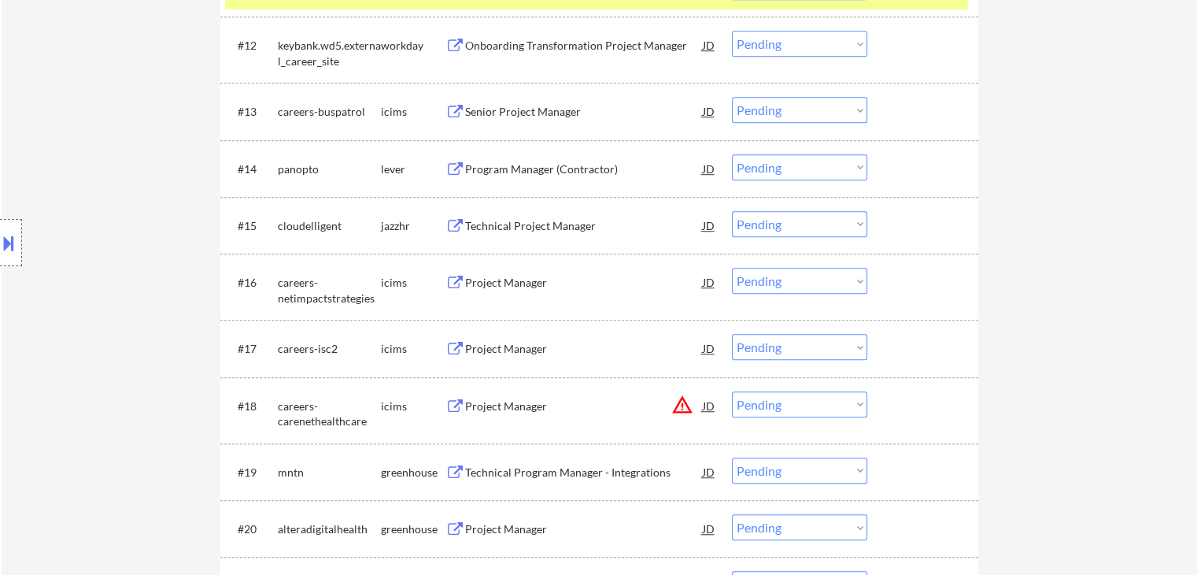
scroll to position [1181, 0]
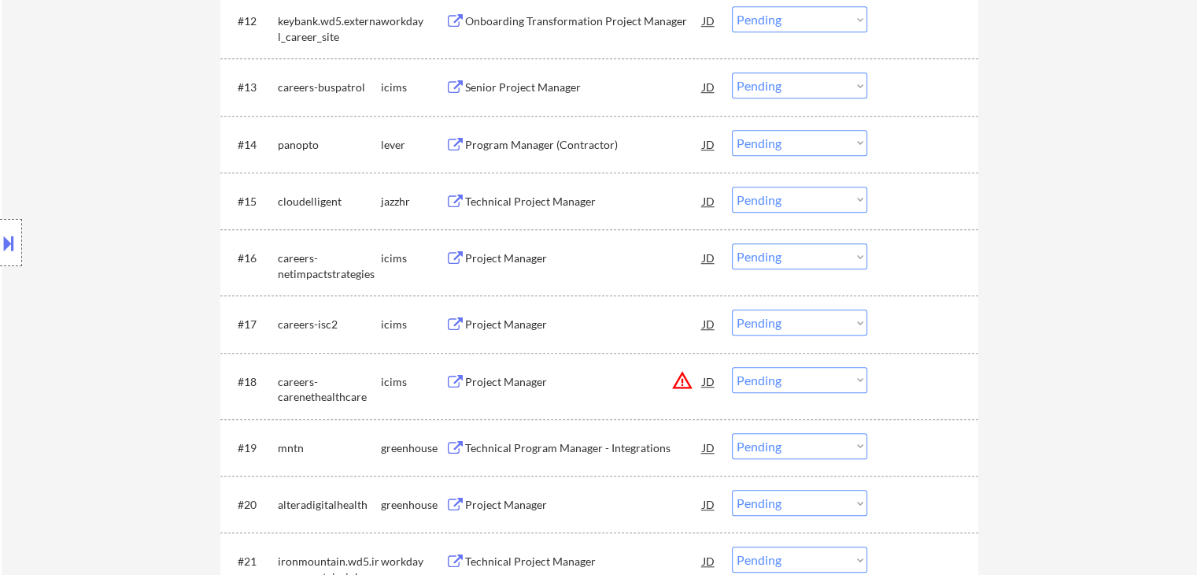
click at [501, 139] on div "Program Manager (Contractor)" at bounding box center [584, 145] width 238 height 16
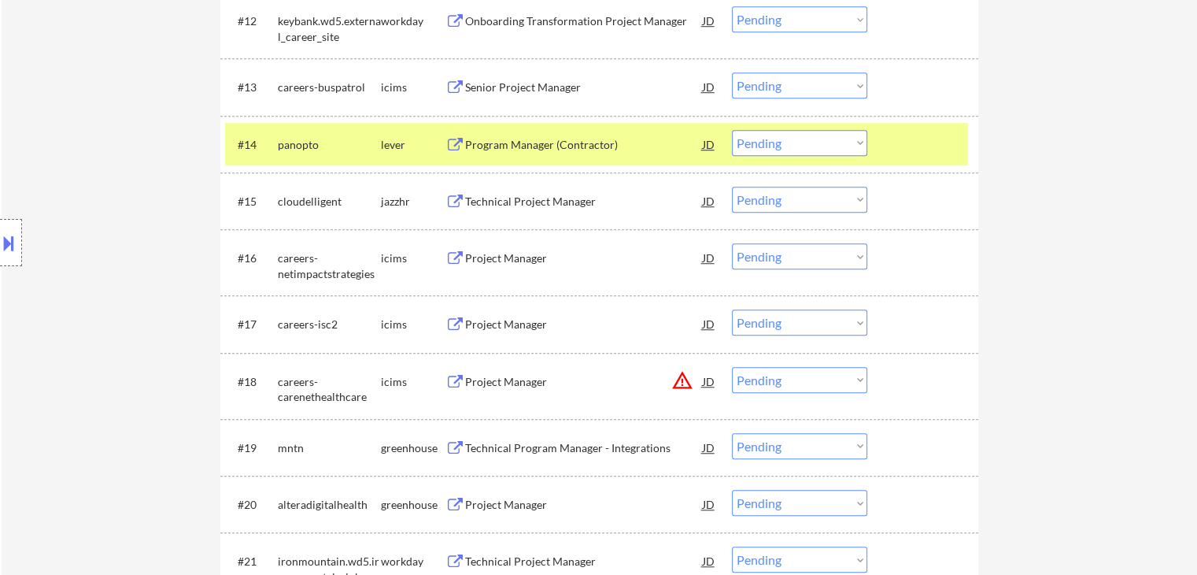
click at [513, 196] on div "Technical Project Manager" at bounding box center [584, 202] width 238 height 16
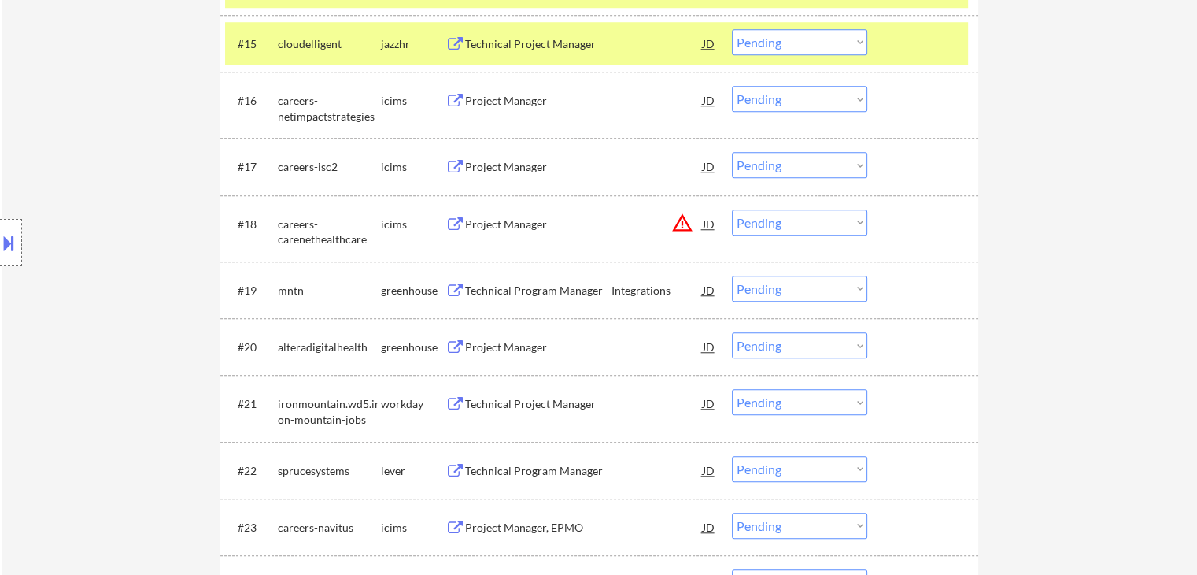
click at [510, 283] on div "Technical Program Manager - Integrations" at bounding box center [584, 291] width 238 height 16
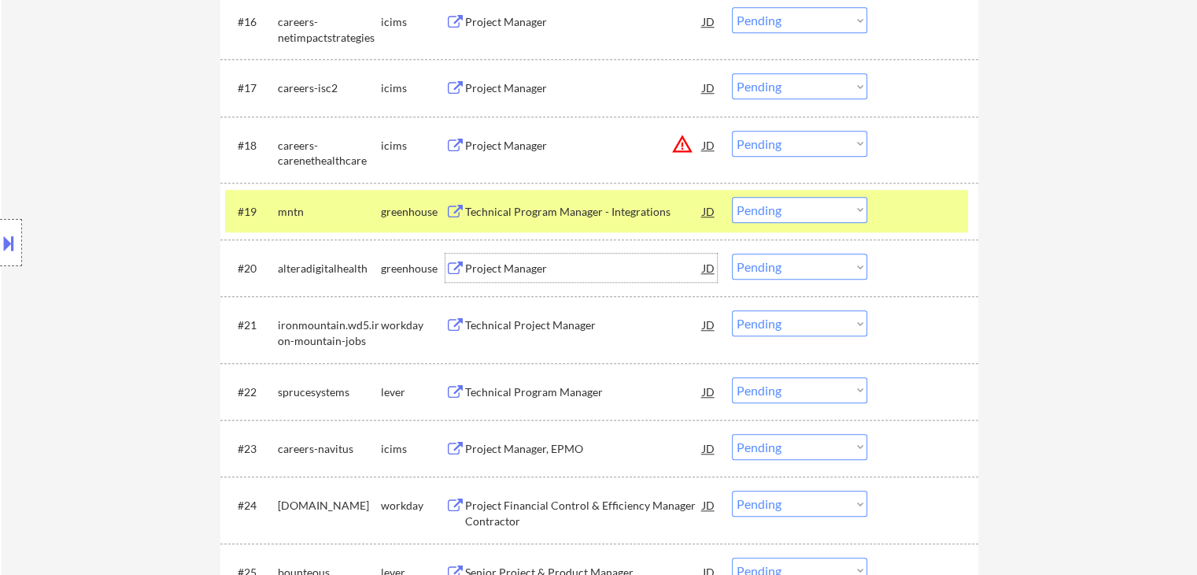
click at [511, 273] on div "Project Manager" at bounding box center [584, 269] width 238 height 16
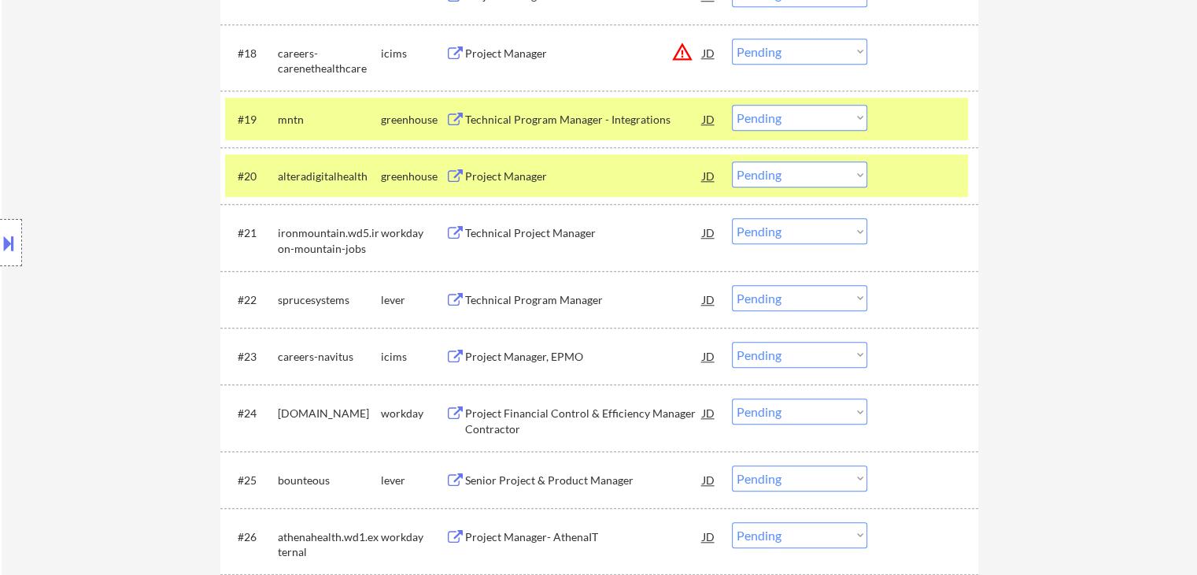
scroll to position [1574, 0]
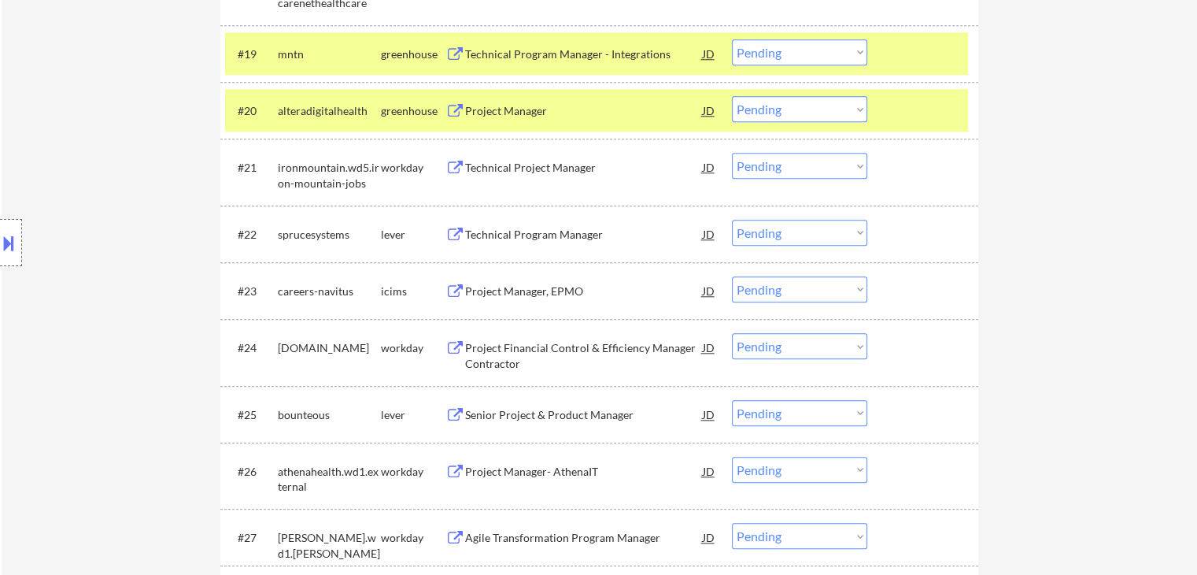
click at [507, 242] on div "Technical Program Manager" at bounding box center [584, 234] width 238 height 28
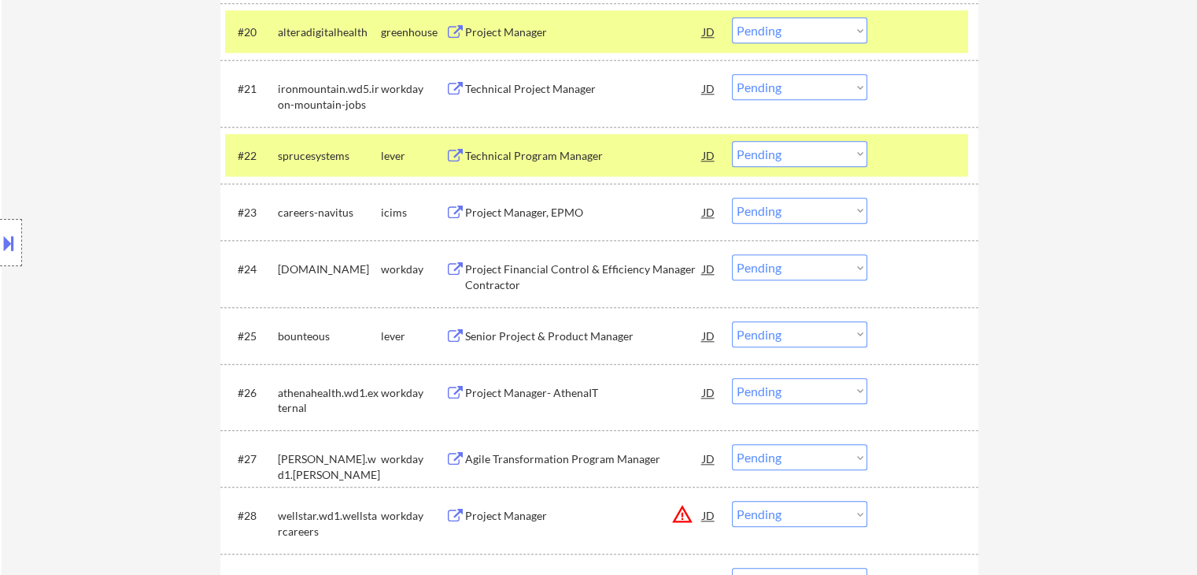
click at [513, 334] on div "Senior Project & Product Manager" at bounding box center [584, 336] width 238 height 16
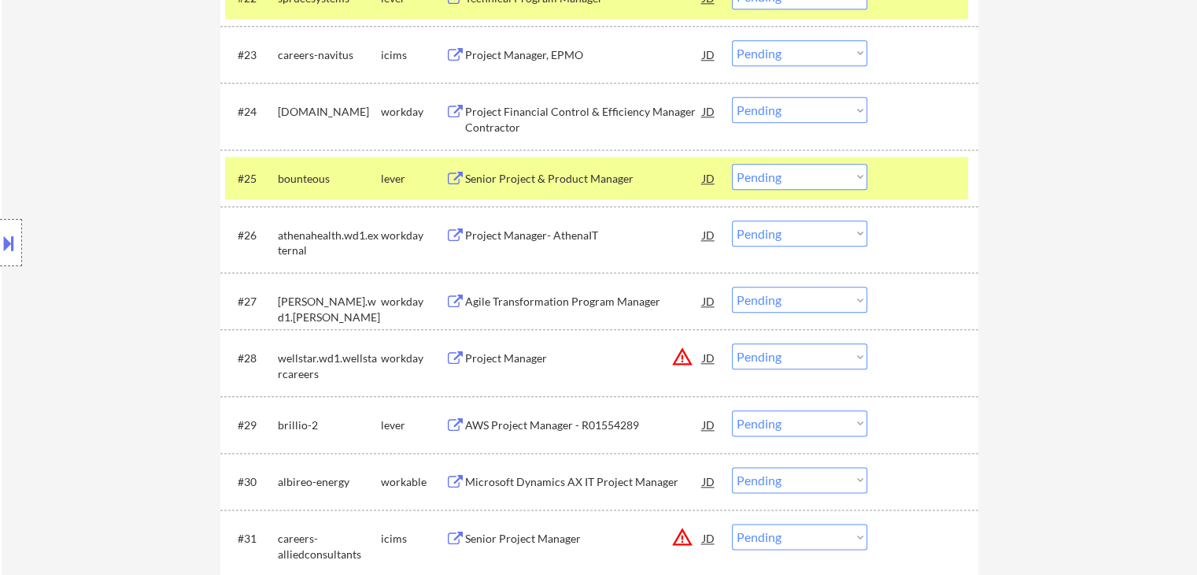
scroll to position [1889, 0]
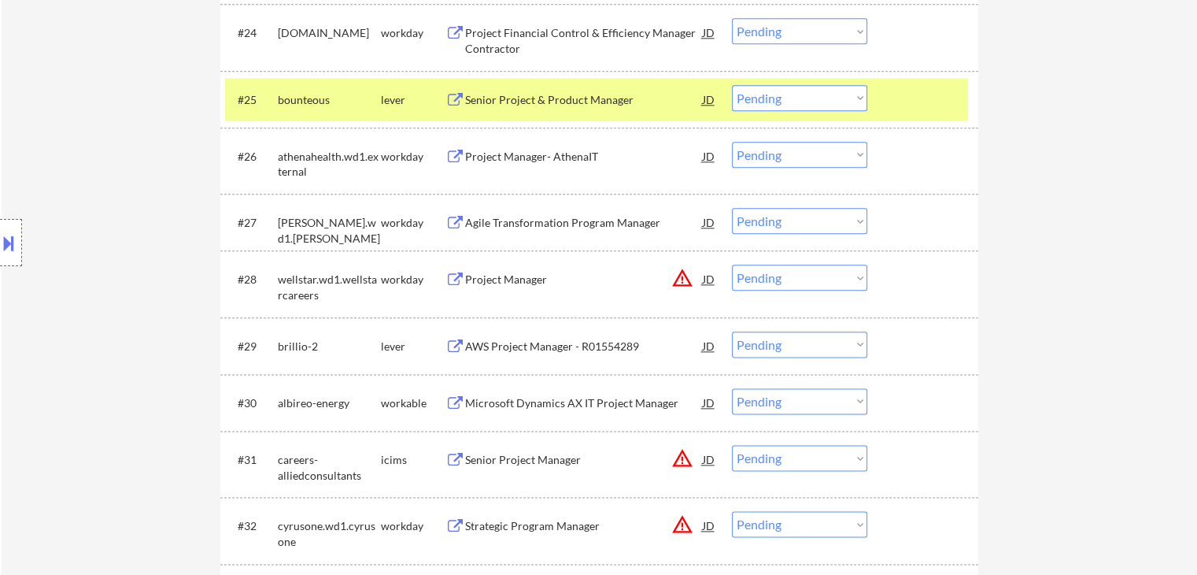
click at [513, 337] on div "AWS Project Manager - R01554289" at bounding box center [584, 345] width 238 height 28
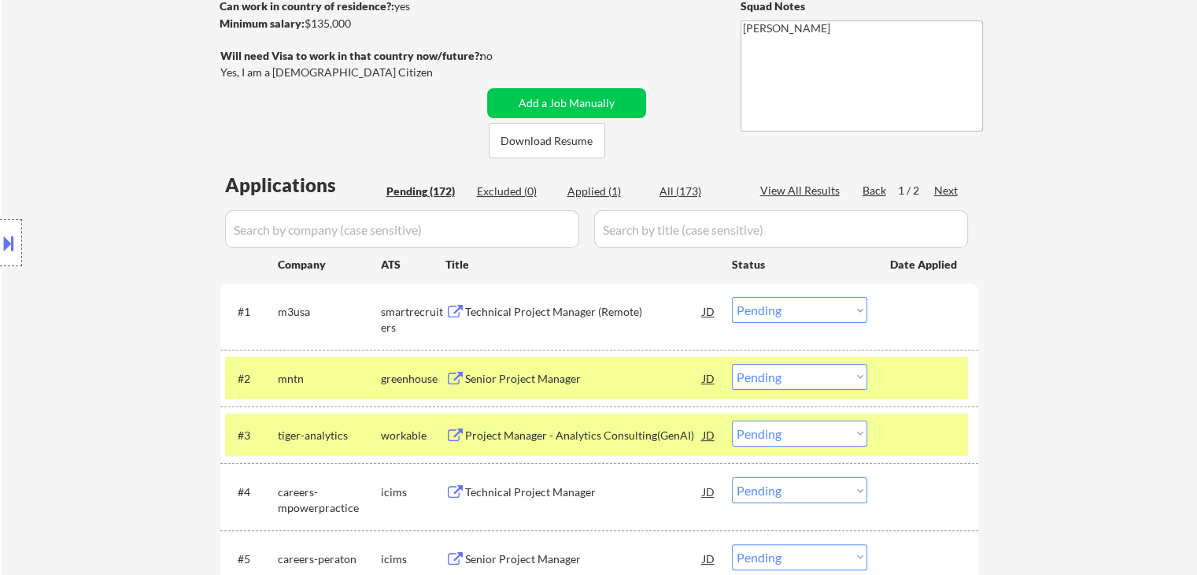
scroll to position [0, 0]
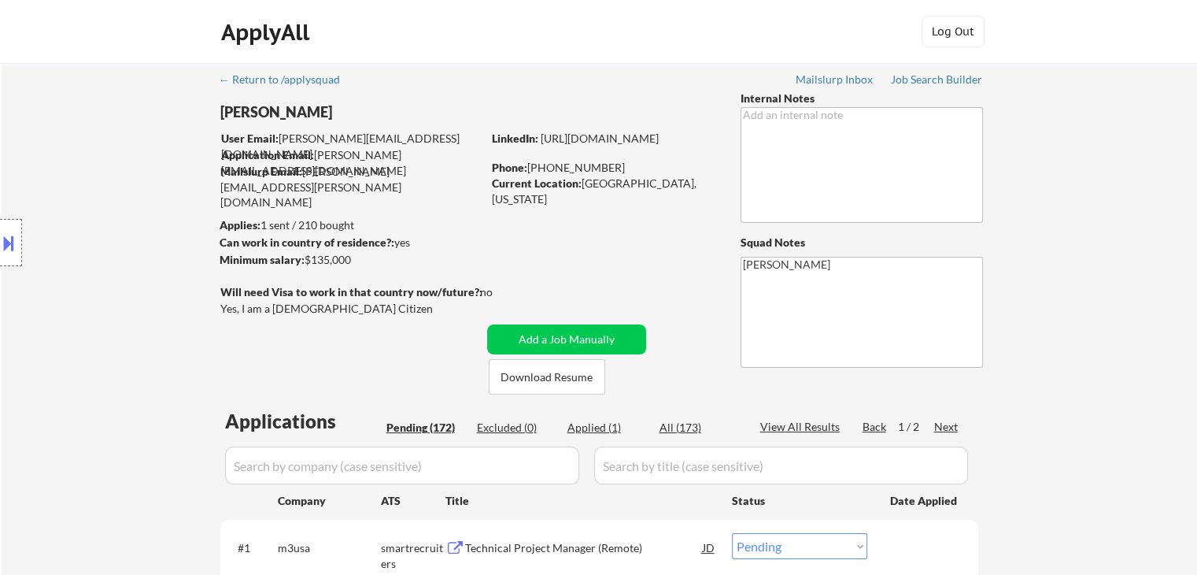
click at [4, 252] on button at bounding box center [8, 243] width 17 height 26
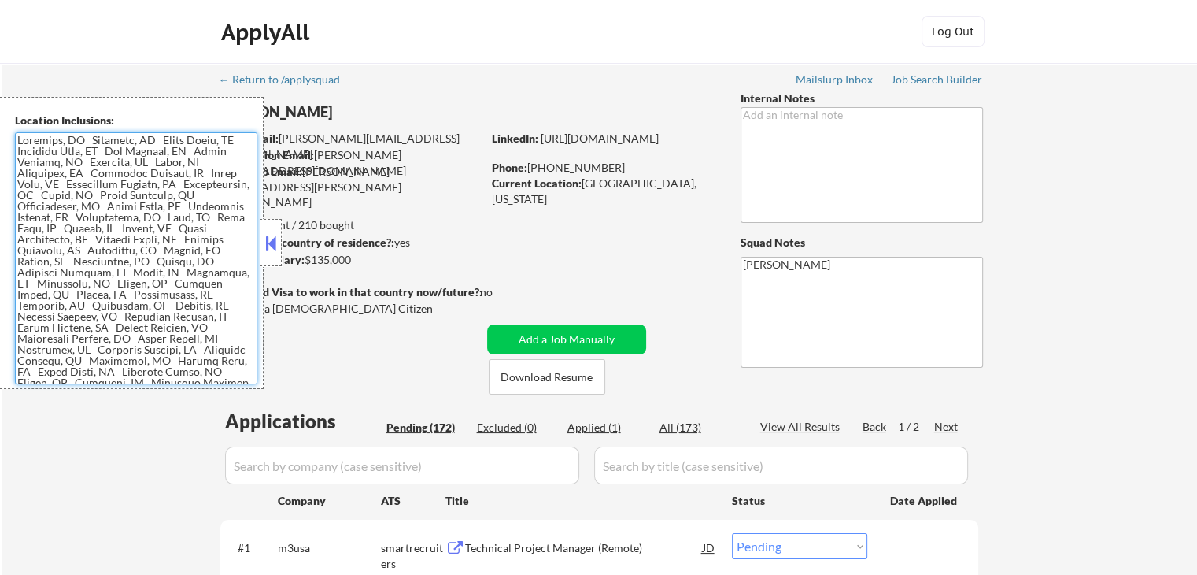
click at [163, 272] on textarea at bounding box center [136, 258] width 242 height 252
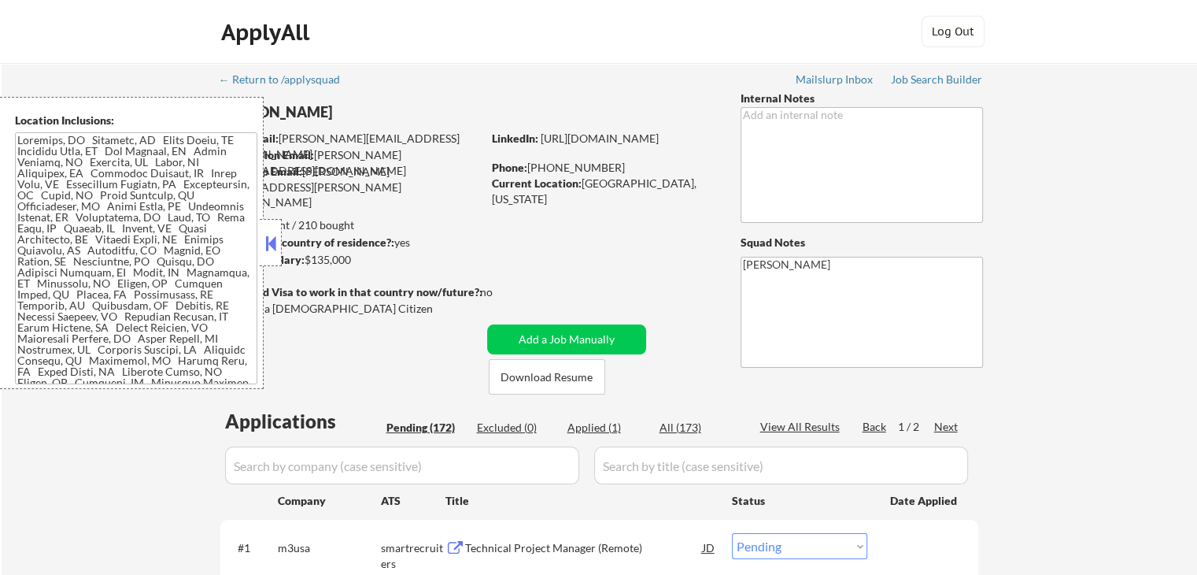
scroll to position [1521, 0]
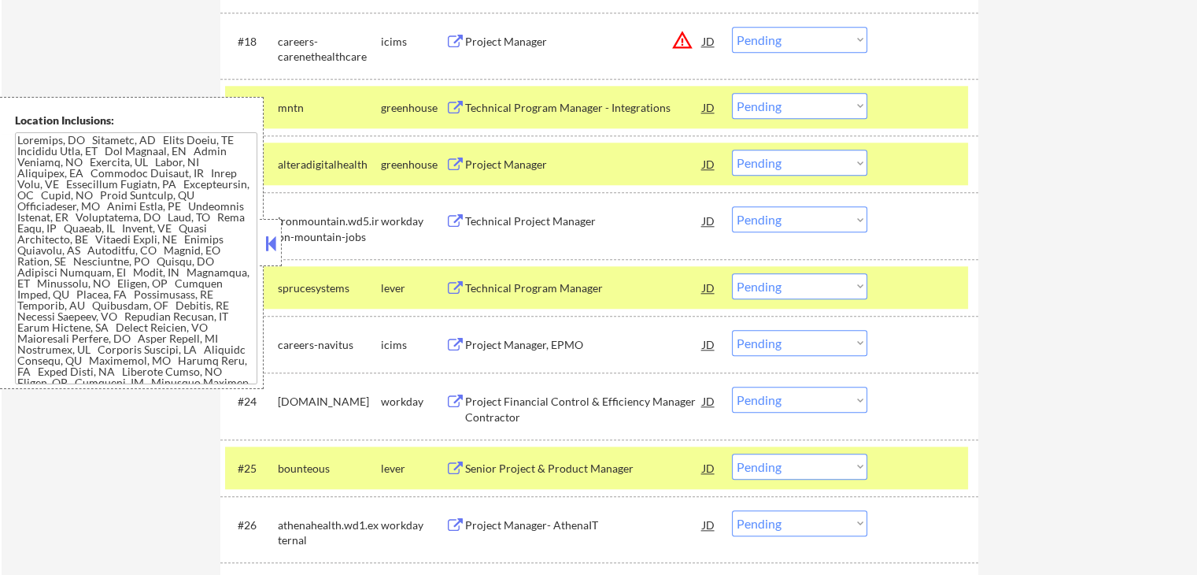
click at [274, 240] on button at bounding box center [270, 243] width 17 height 24
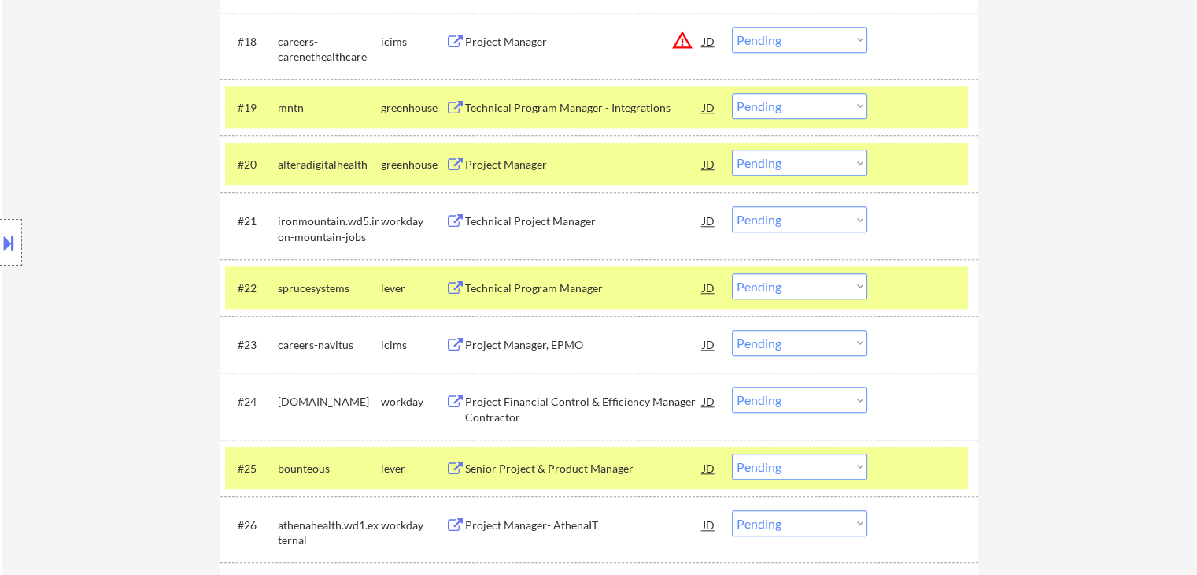
click at [747, 283] on select "Choose an option... Pending Applied Excluded (Questions) Excluded (Expired) Exc…" at bounding box center [799, 286] width 135 height 26
click at [732, 273] on select "Choose an option... Pending Applied Excluded (Questions) Excluded (Expired) Exc…" at bounding box center [799, 286] width 135 height 26
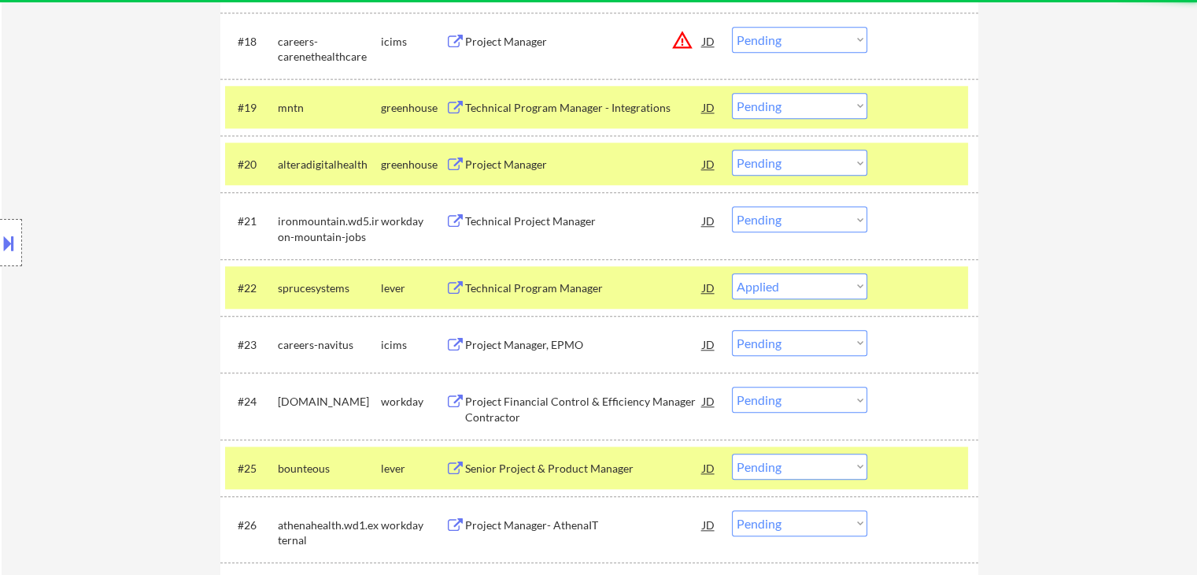
select select ""pending""
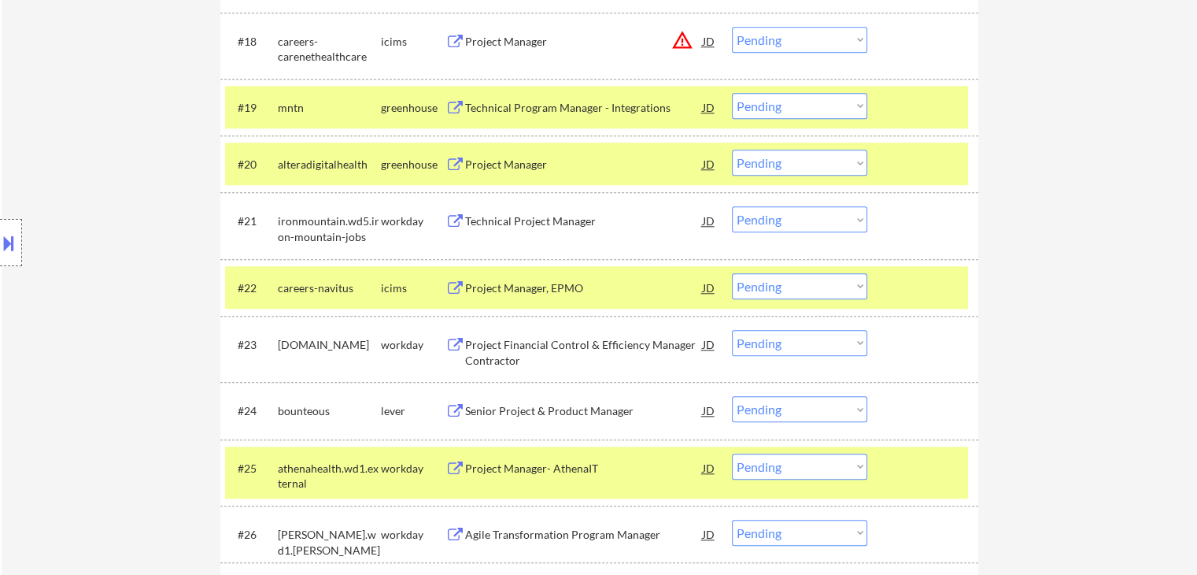
scroll to position [620, 0]
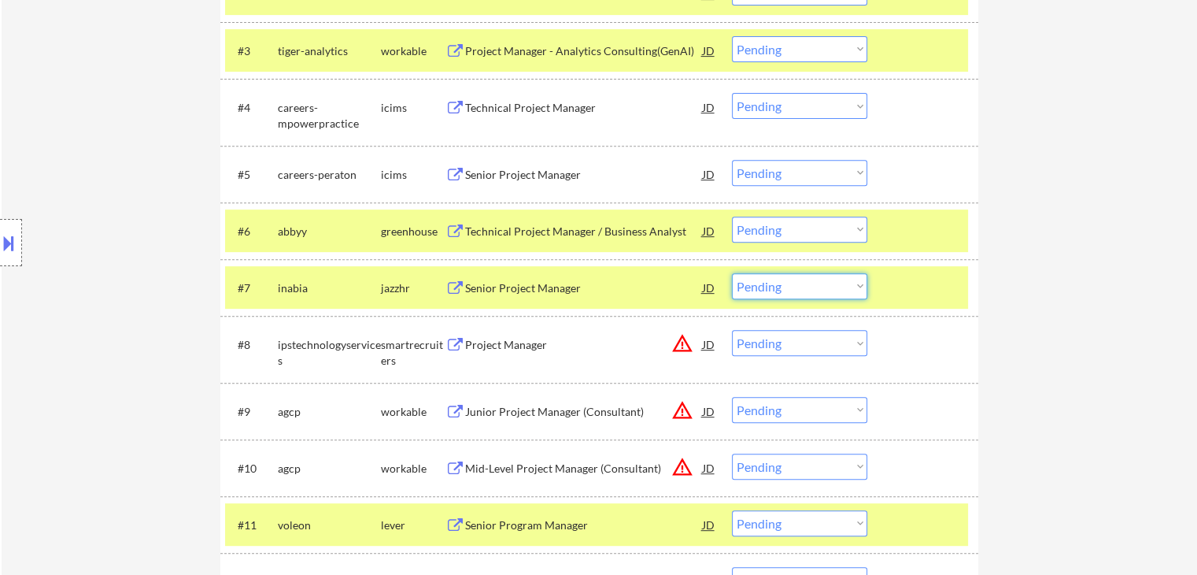
click at [811, 288] on select "Choose an option... Pending Applied Excluded (Questions) Excluded (Expired) Exc…" at bounding box center [799, 286] width 135 height 26
click at [732, 273] on select "Choose an option... Pending Applied Excluded (Questions) Excluded (Expired) Exc…" at bounding box center [799, 286] width 135 height 26
select select ""pending""
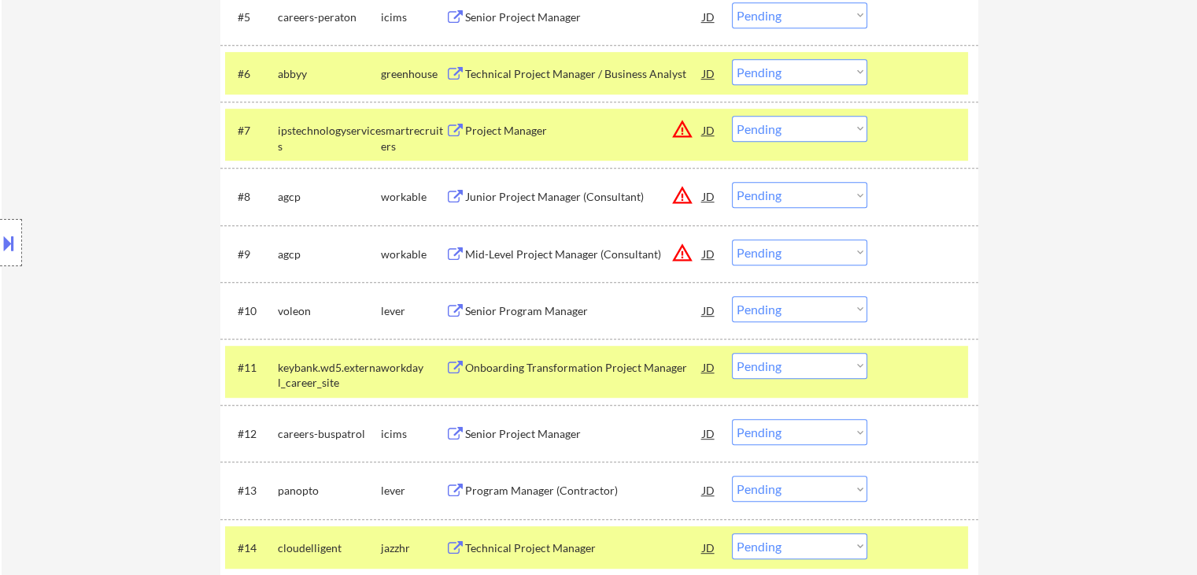
scroll to position [856, 0]
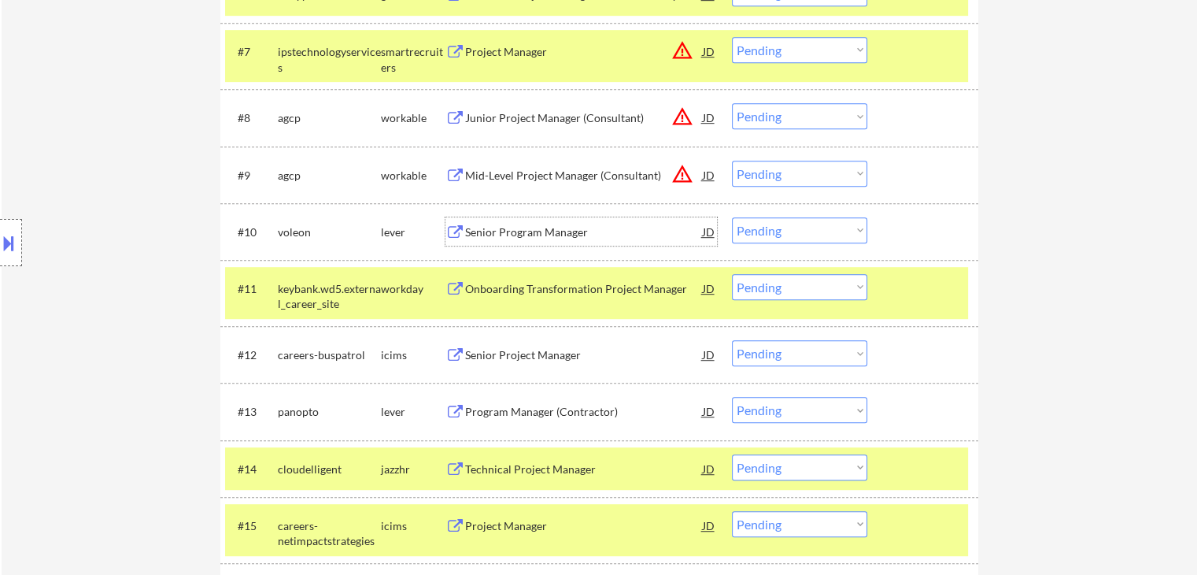
click at [520, 220] on div "Senior Program Manager" at bounding box center [584, 231] width 238 height 28
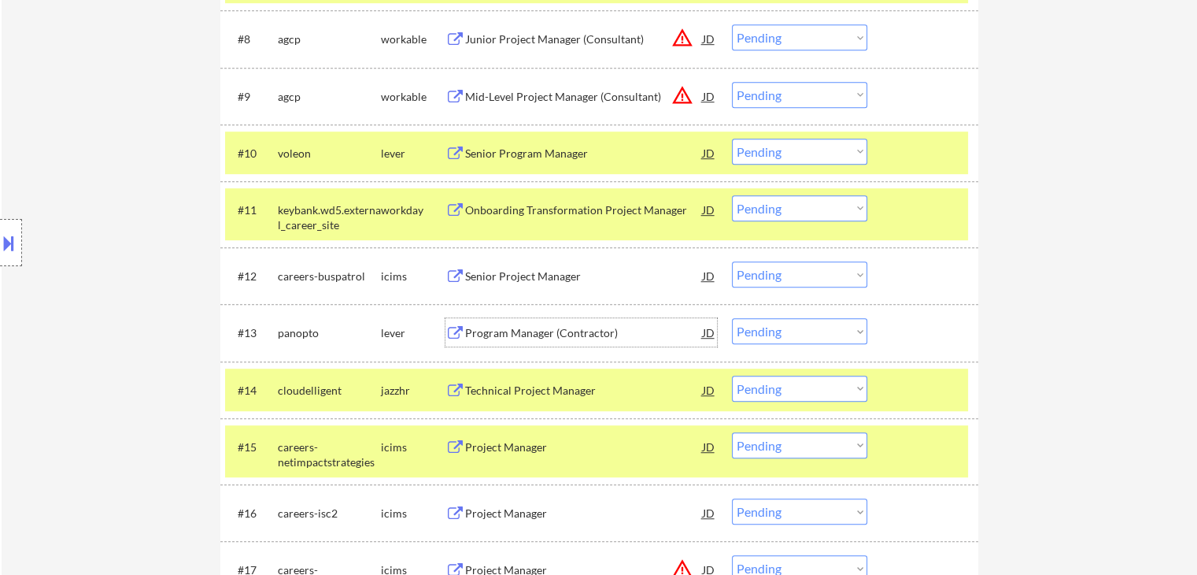
click at [542, 323] on div "Program Manager (Contractor)" at bounding box center [584, 332] width 238 height 28
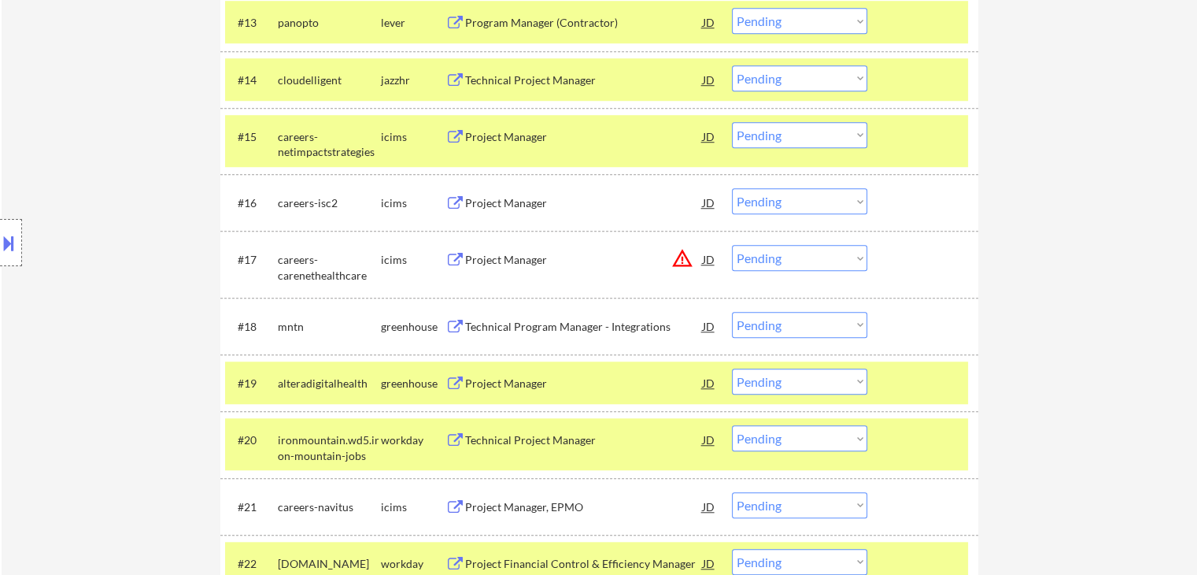
scroll to position [1329, 0]
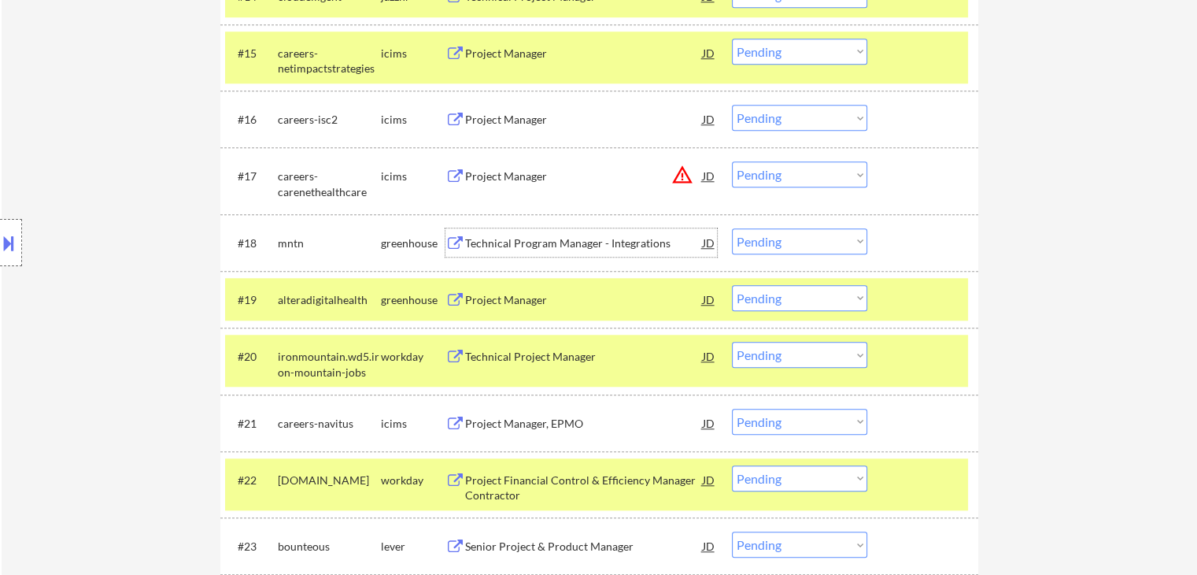
click at [492, 239] on div "Technical Program Manager - Integrations" at bounding box center [584, 243] width 238 height 16
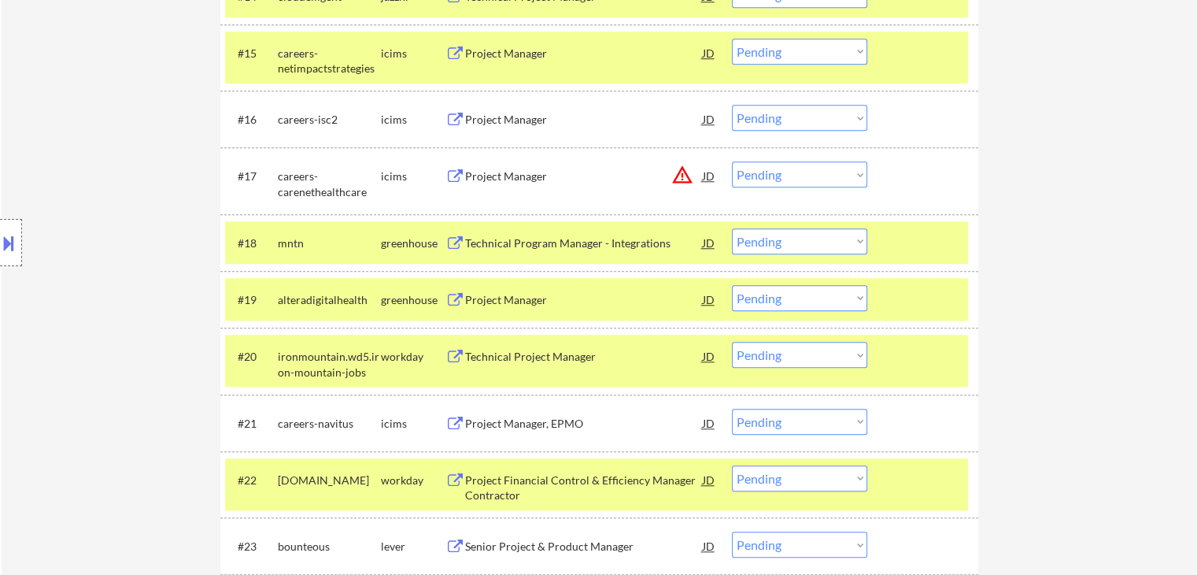
scroll to position [1408, 0]
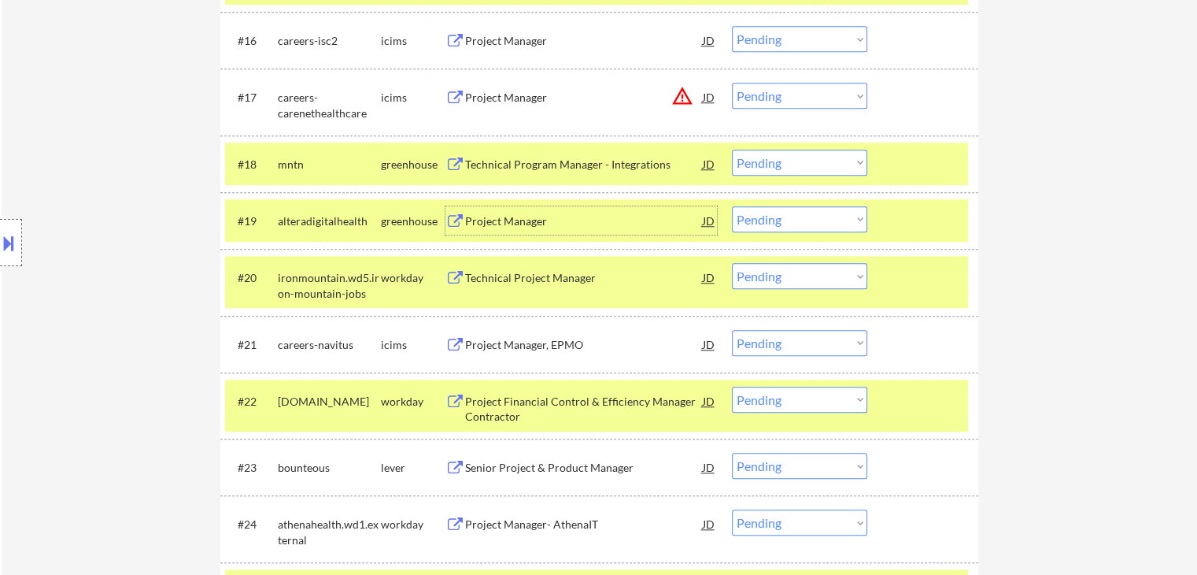
click at [492, 226] on div "Project Manager" at bounding box center [584, 221] width 238 height 16
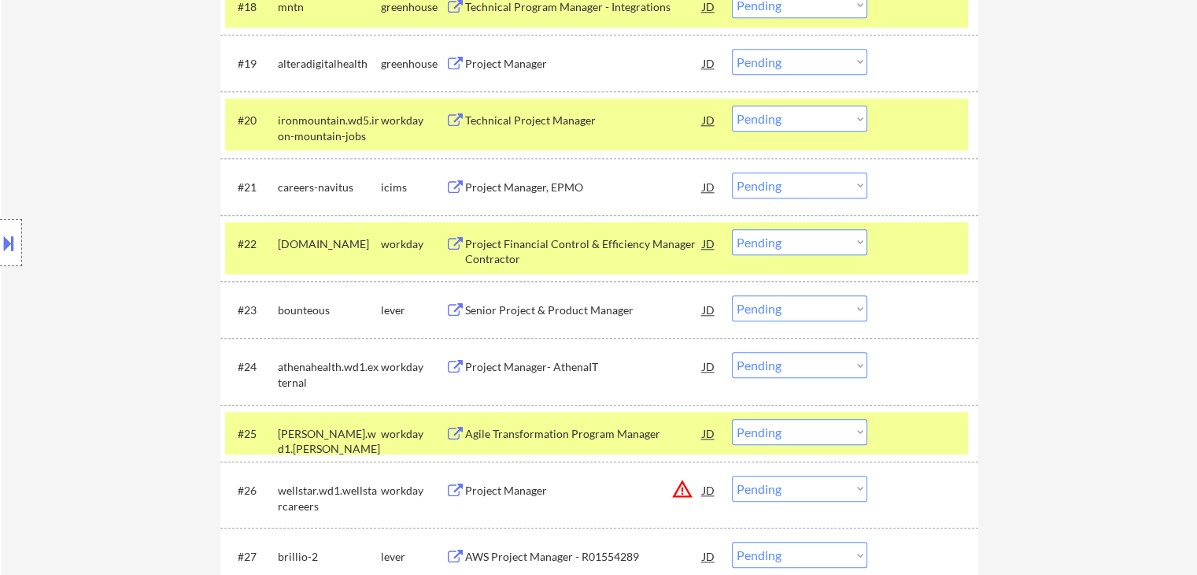
click at [504, 309] on div "Senior Project & Product Manager" at bounding box center [584, 310] width 238 height 16
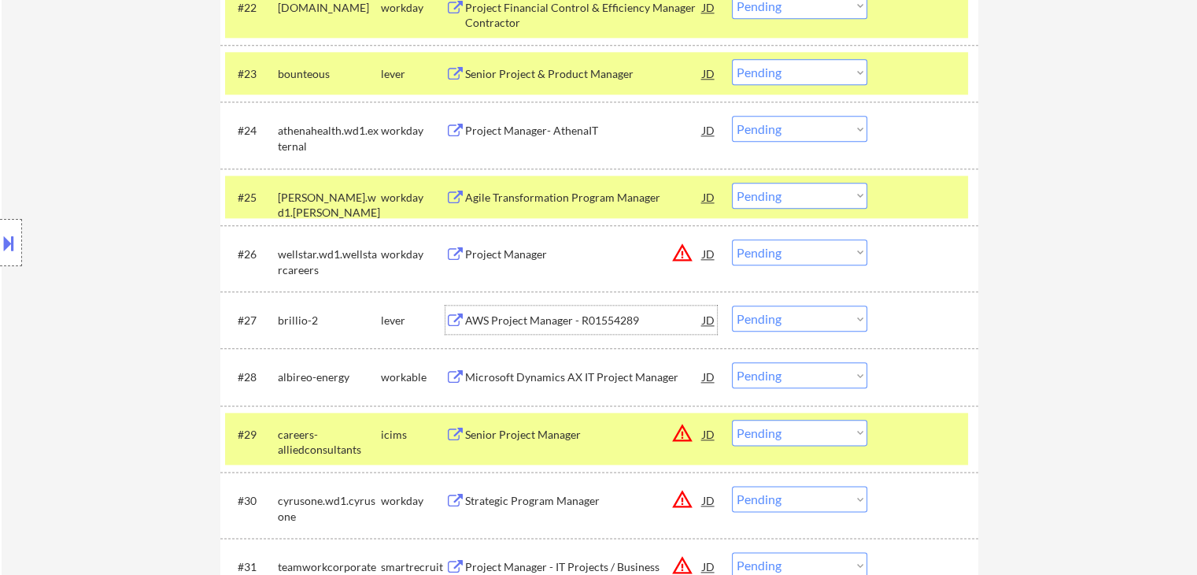
click at [502, 320] on div "AWS Project Manager - R01554289" at bounding box center [584, 321] width 238 height 16
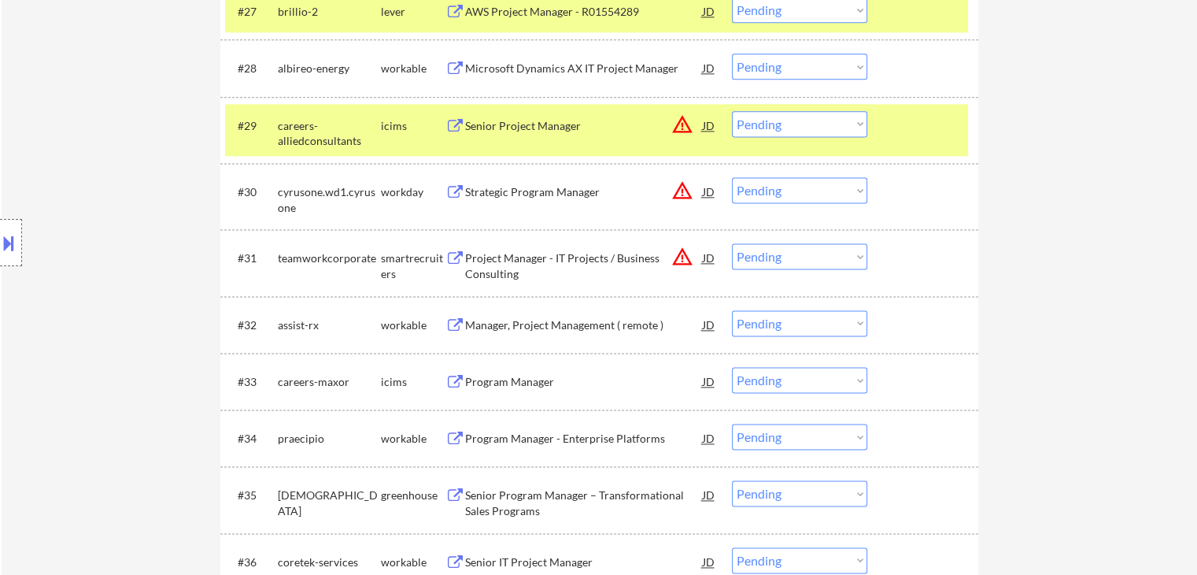
scroll to position [2195, 0]
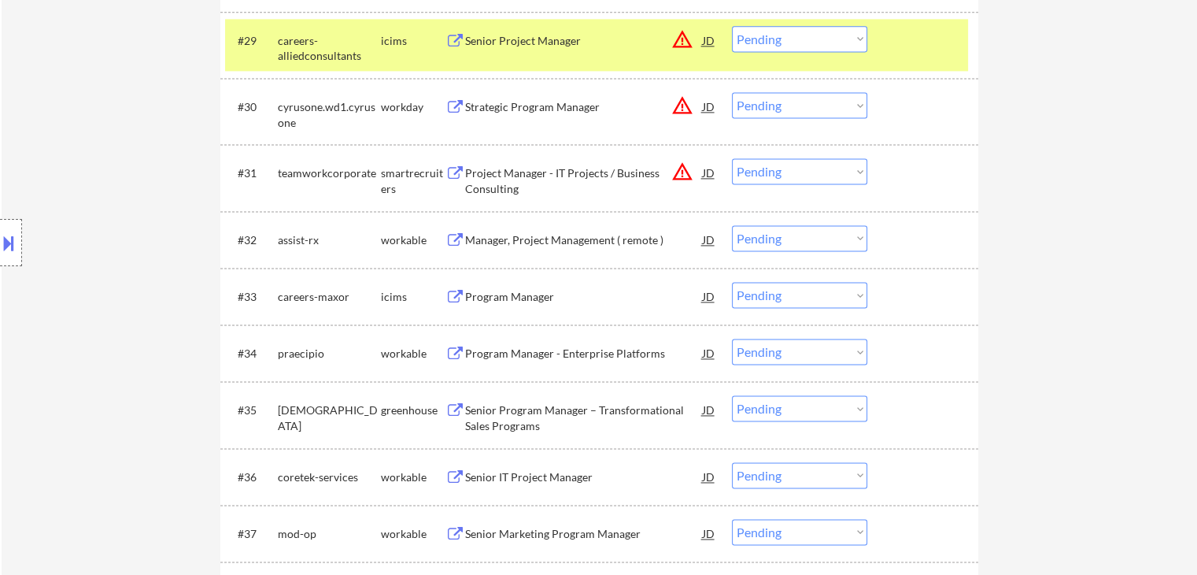
click at [501, 237] on div "Manager, Project Management ( remote )" at bounding box center [584, 240] width 238 height 16
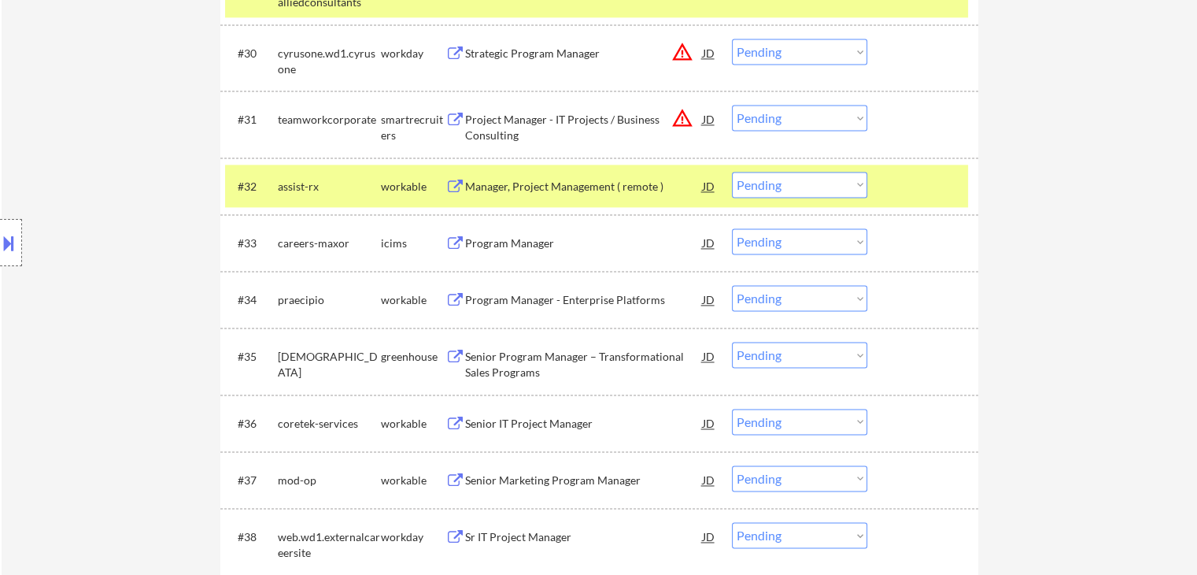
scroll to position [2273, 0]
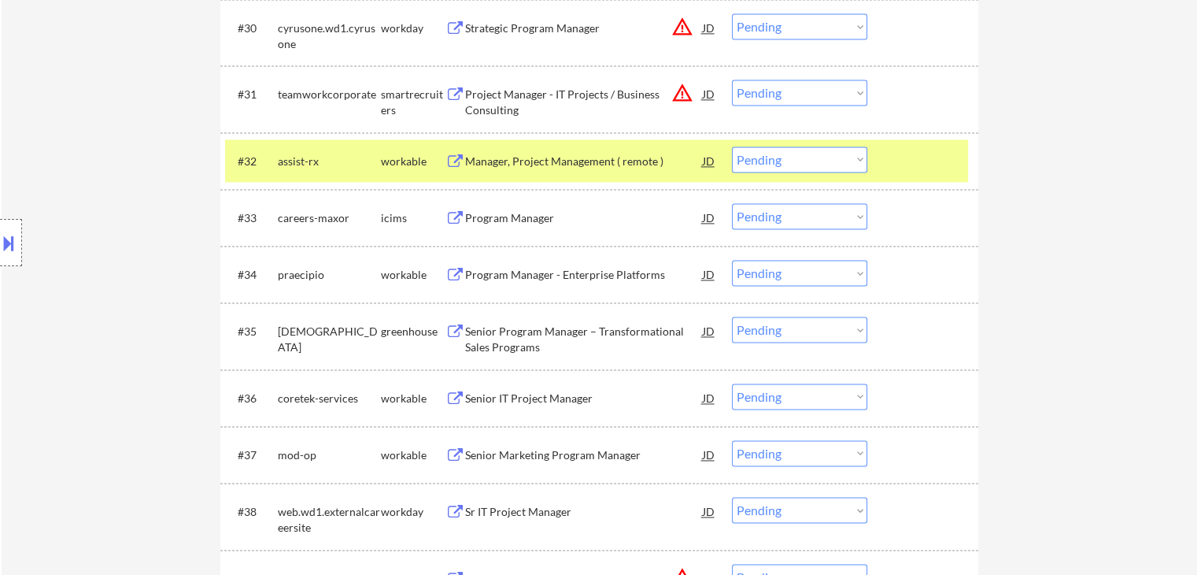
click at [503, 274] on div "Program Manager - Enterprise Platforms" at bounding box center [584, 275] width 238 height 16
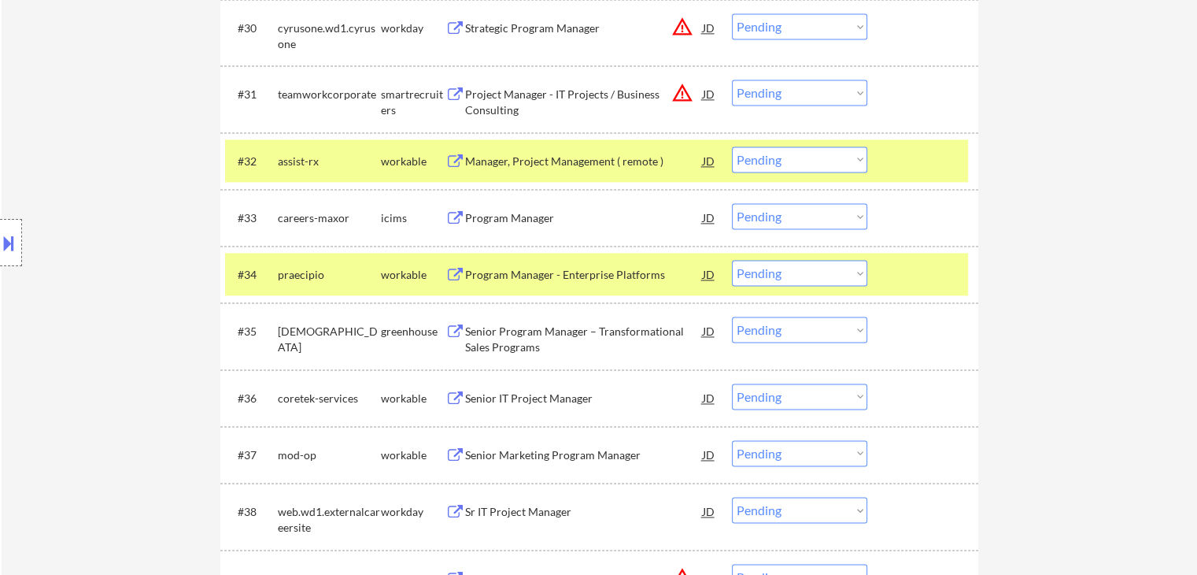
click at [520, 336] on div "Senior Program Manager – Transformational Sales Programs" at bounding box center [584, 339] width 238 height 31
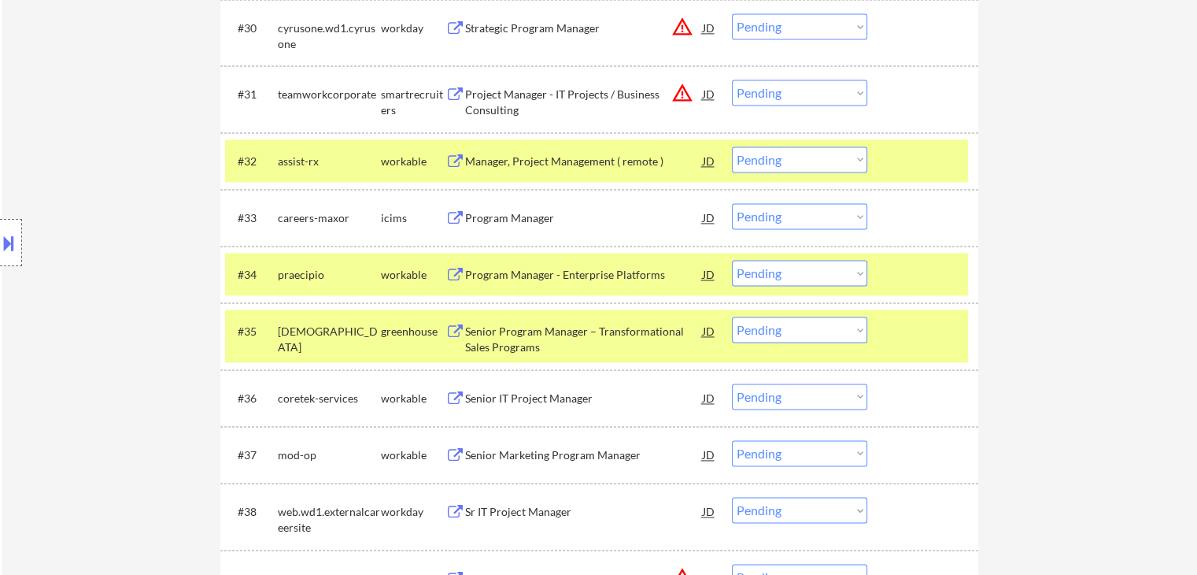
click at [508, 393] on div "Senior IT Project Manager" at bounding box center [584, 398] width 238 height 16
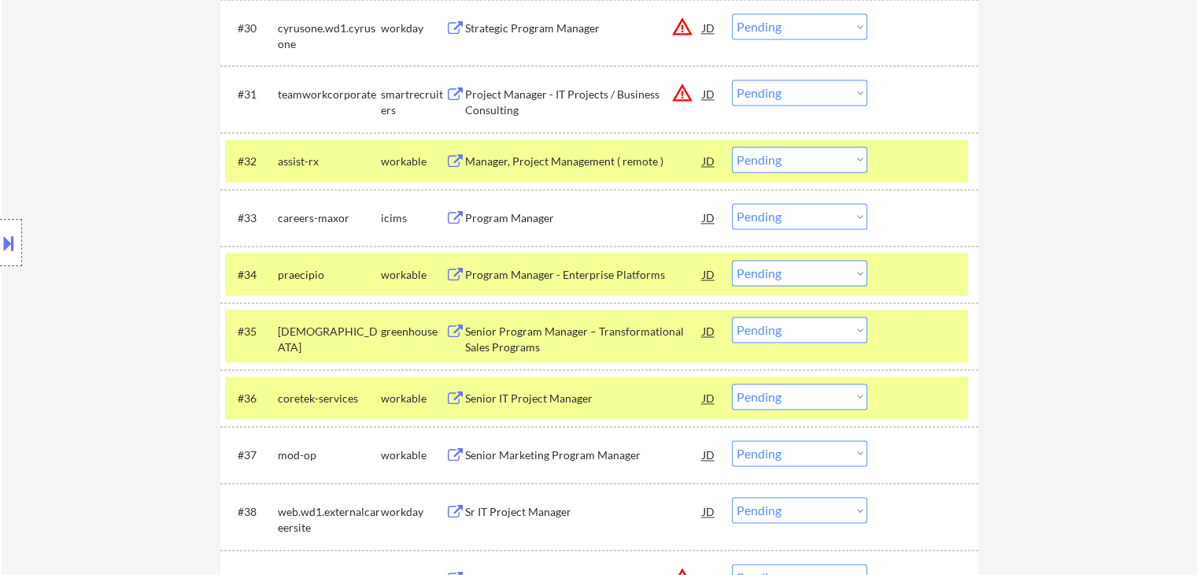
click at [508, 459] on div "Senior Marketing Program Manager" at bounding box center [584, 455] width 238 height 16
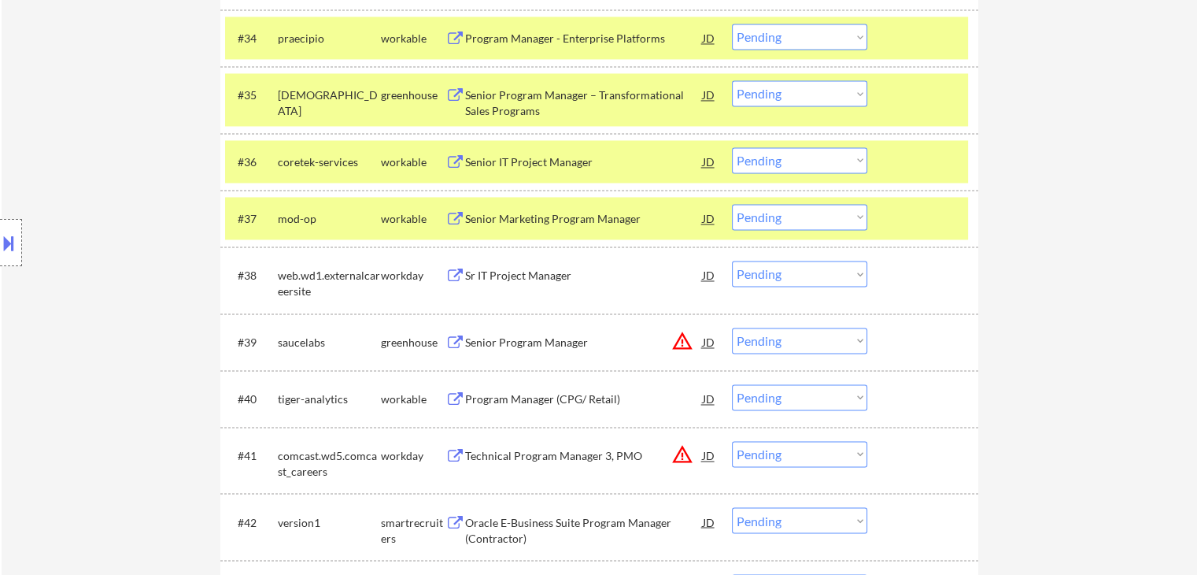
scroll to position [2667, 0]
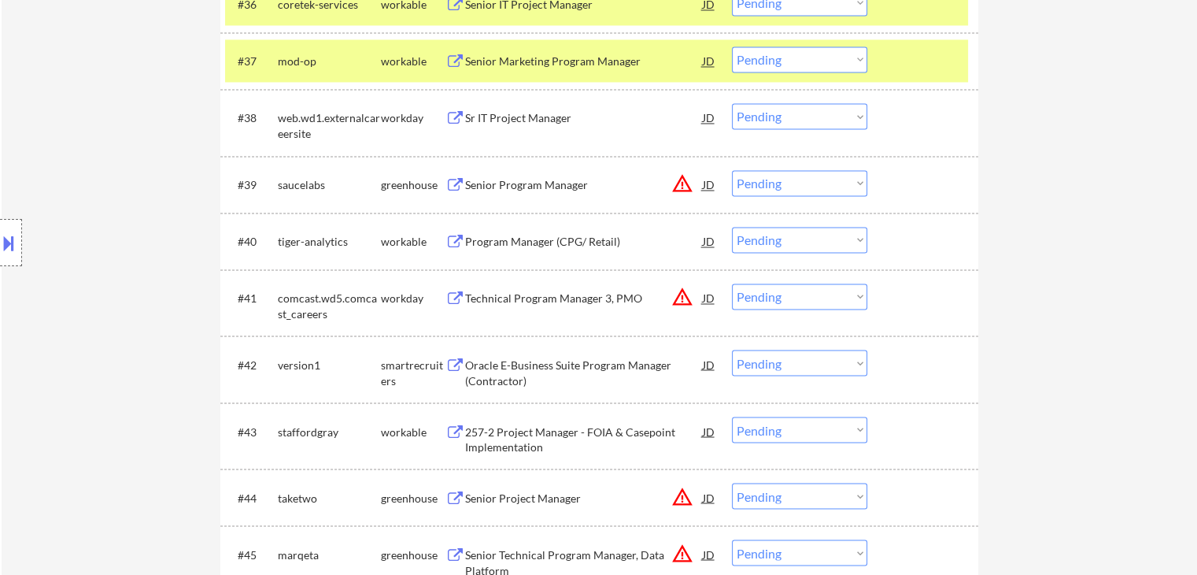
click at [516, 370] on div "Oracle E-Business Suite Program Manager (Contractor)" at bounding box center [584, 372] width 238 height 31
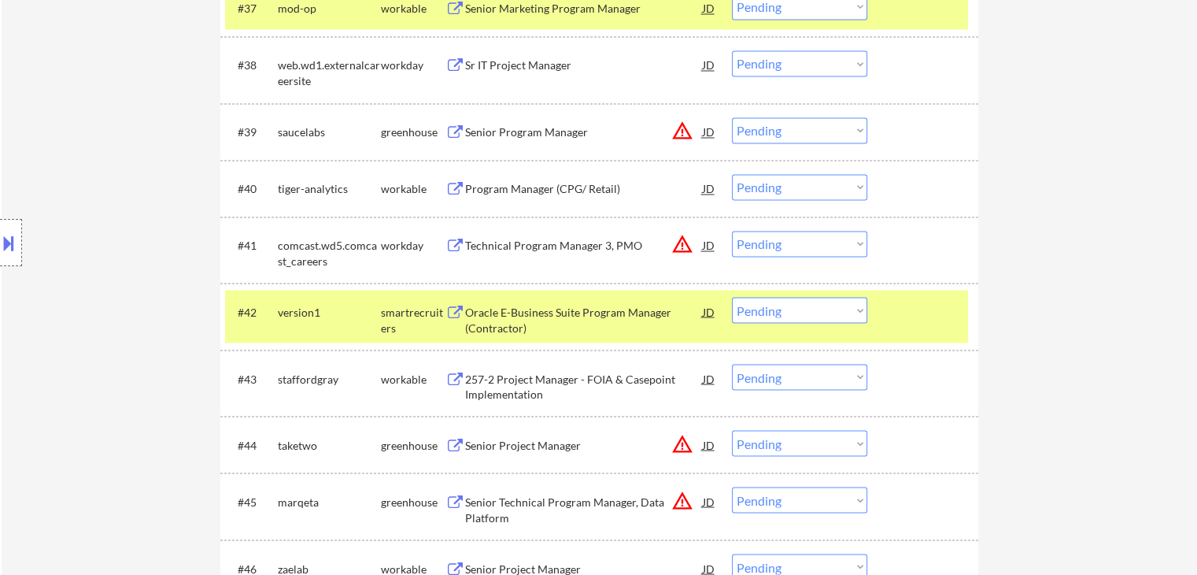
scroll to position [2746, 0]
